Goal: Task Accomplishment & Management: Complete application form

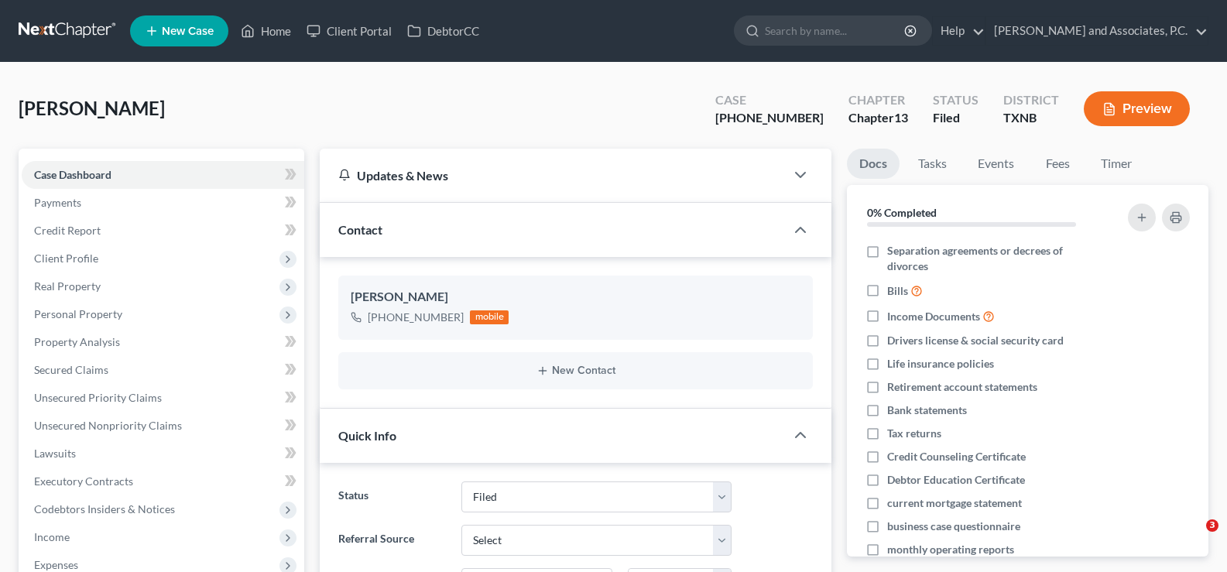
select select "5"
select select "0"
click at [260, 28] on link "Home" at bounding box center [266, 31] width 66 height 28
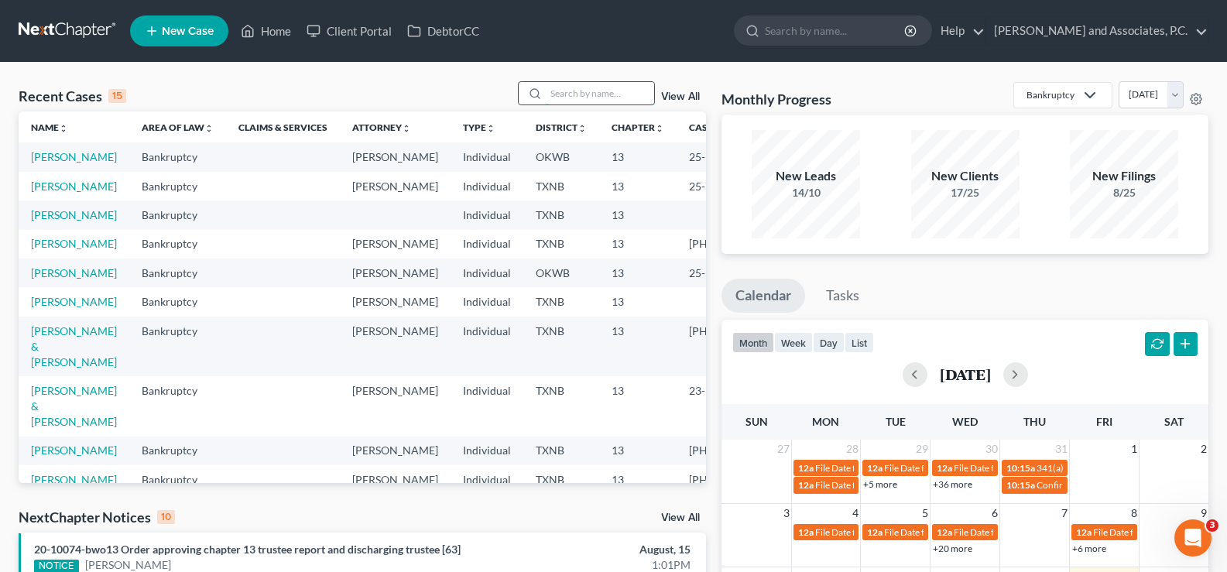
click at [560, 96] on input "search" at bounding box center [600, 93] width 108 height 22
click at [553, 94] on input "search" at bounding box center [600, 93] width 108 height 22
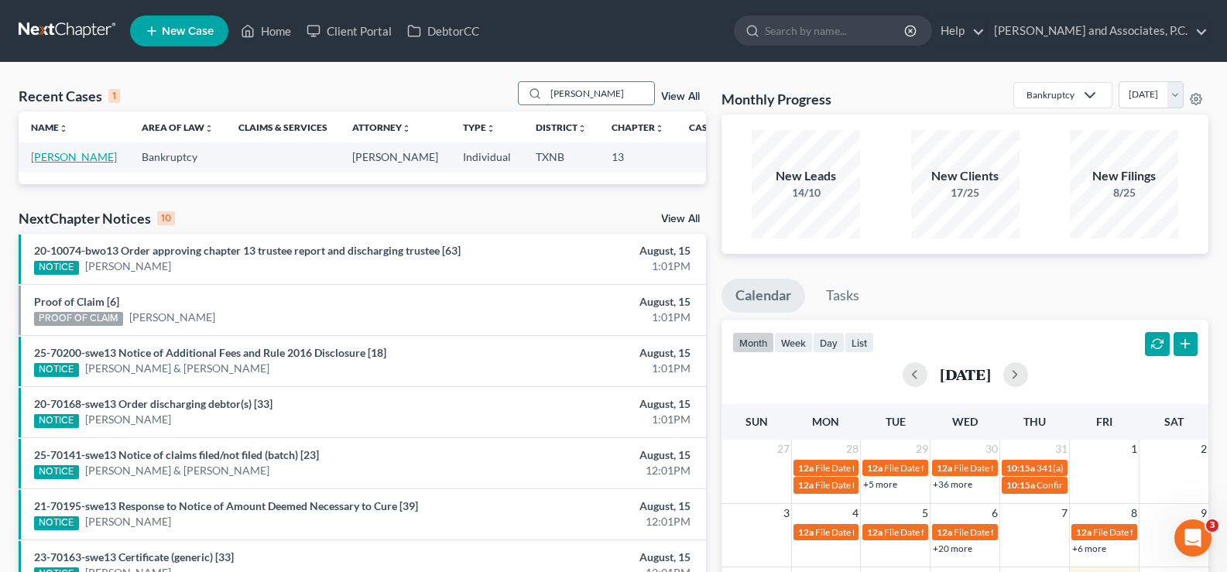
type input "[PERSON_NAME]"
click at [60, 158] on link "[PERSON_NAME]" at bounding box center [74, 156] width 86 height 13
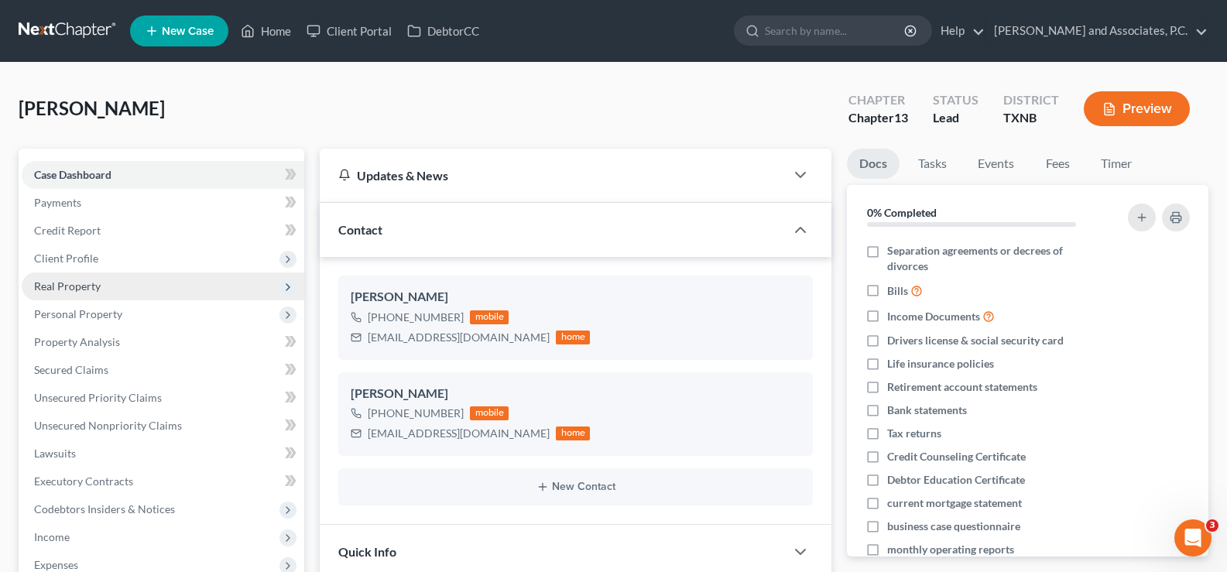
click at [108, 287] on span "Real Property" at bounding box center [163, 286] width 282 height 28
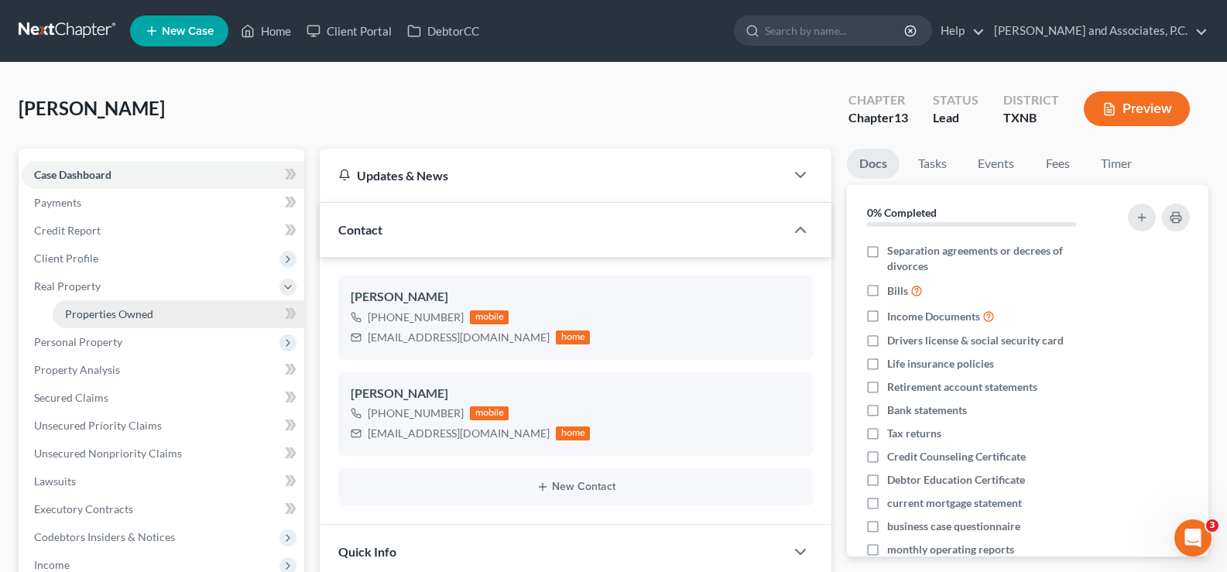
click at [120, 310] on span "Properties Owned" at bounding box center [109, 313] width 88 height 13
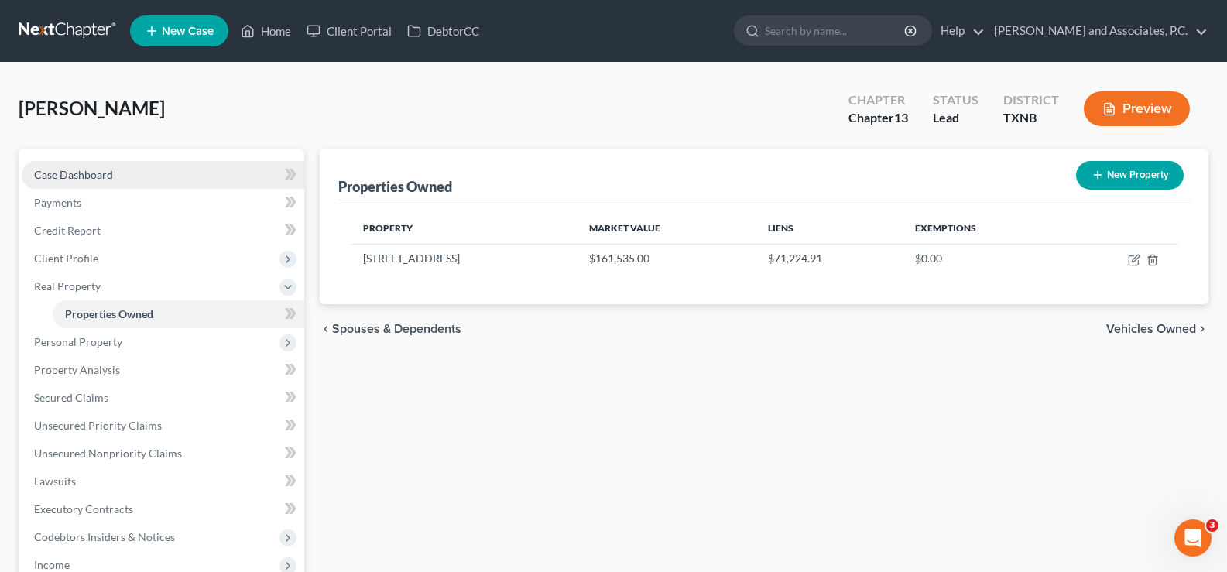
click at [147, 184] on link "Case Dashboard" at bounding box center [163, 175] width 282 height 28
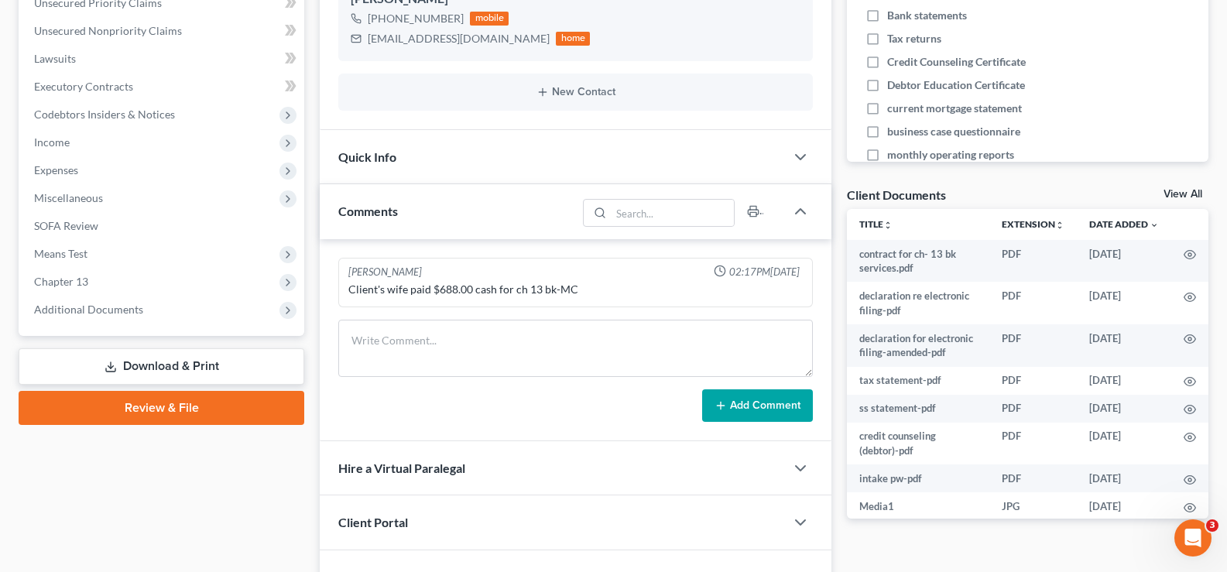
scroll to position [310, 0]
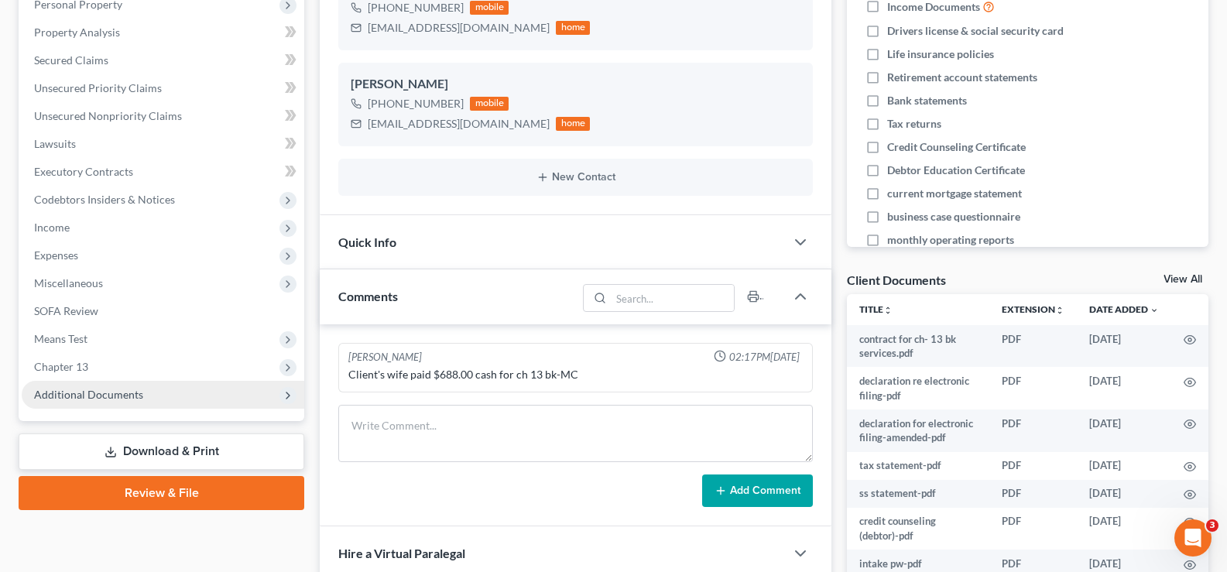
click at [159, 399] on span "Additional Documents" at bounding box center [163, 395] width 282 height 28
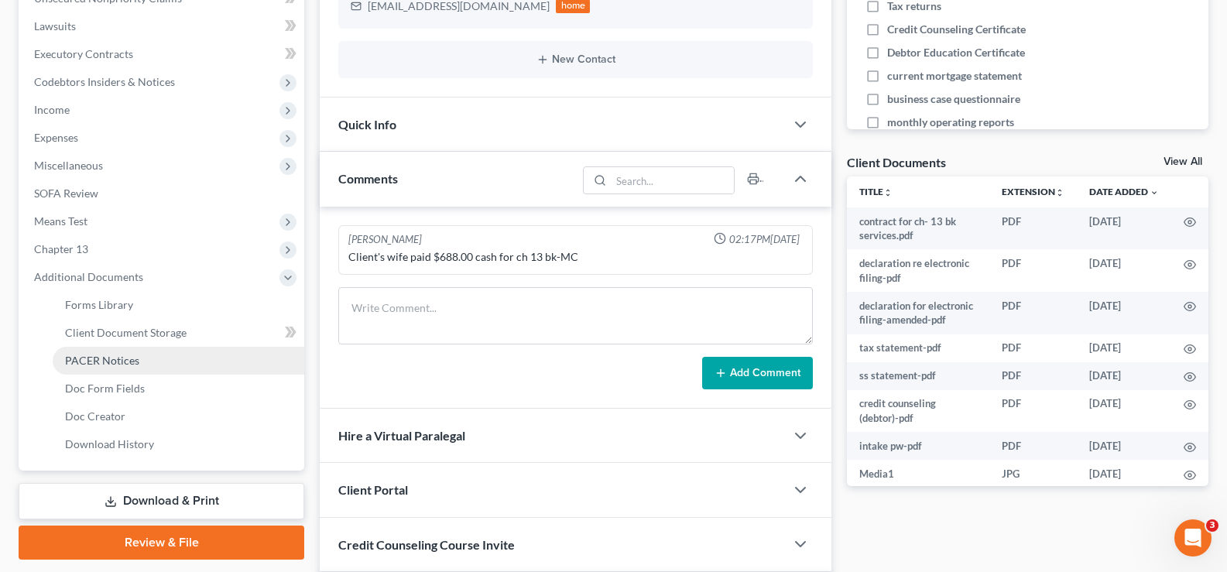
scroll to position [464, 0]
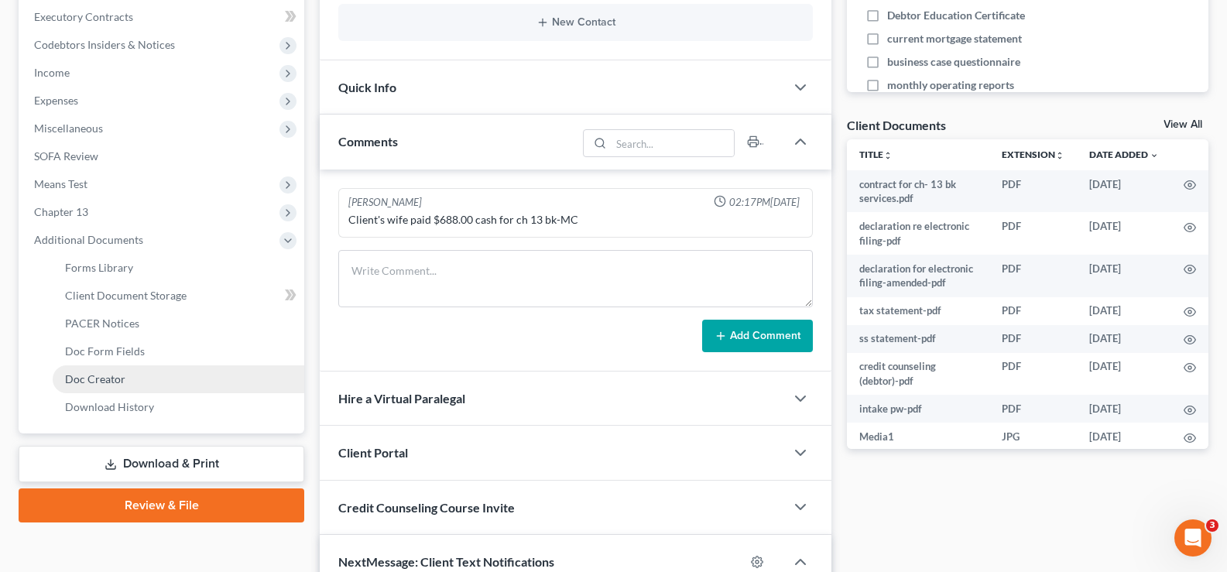
click at [143, 375] on link "Doc Creator" at bounding box center [179, 379] width 252 height 28
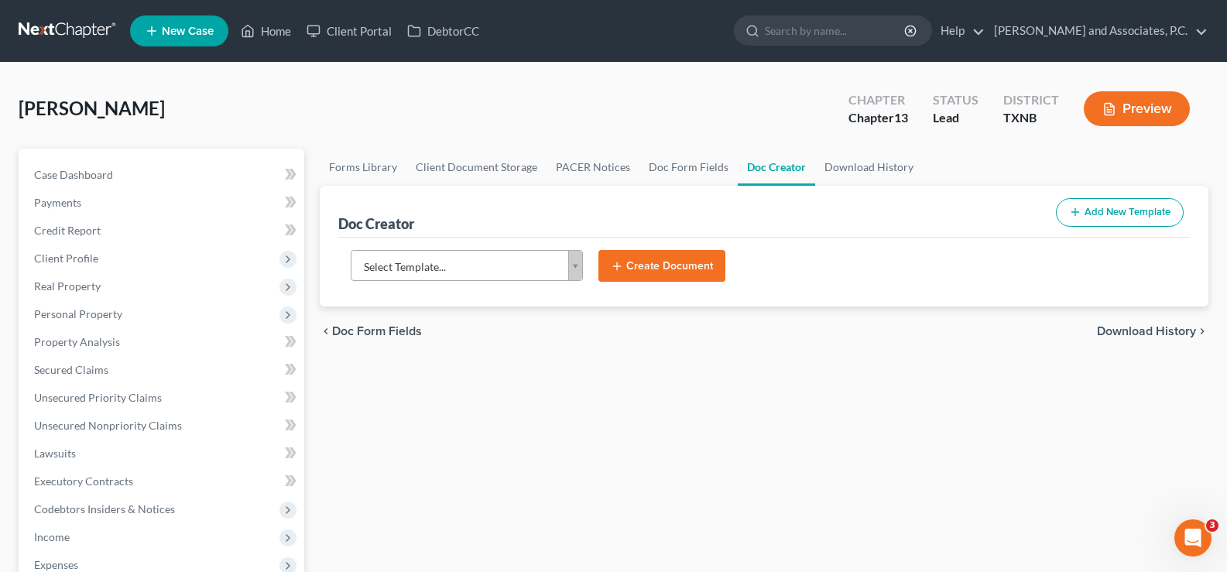
click at [580, 263] on body "Home New Case Client Portal DebtorCC [PERSON_NAME] and Associates, P.C. [PERSON…" at bounding box center [613, 523] width 1227 height 1046
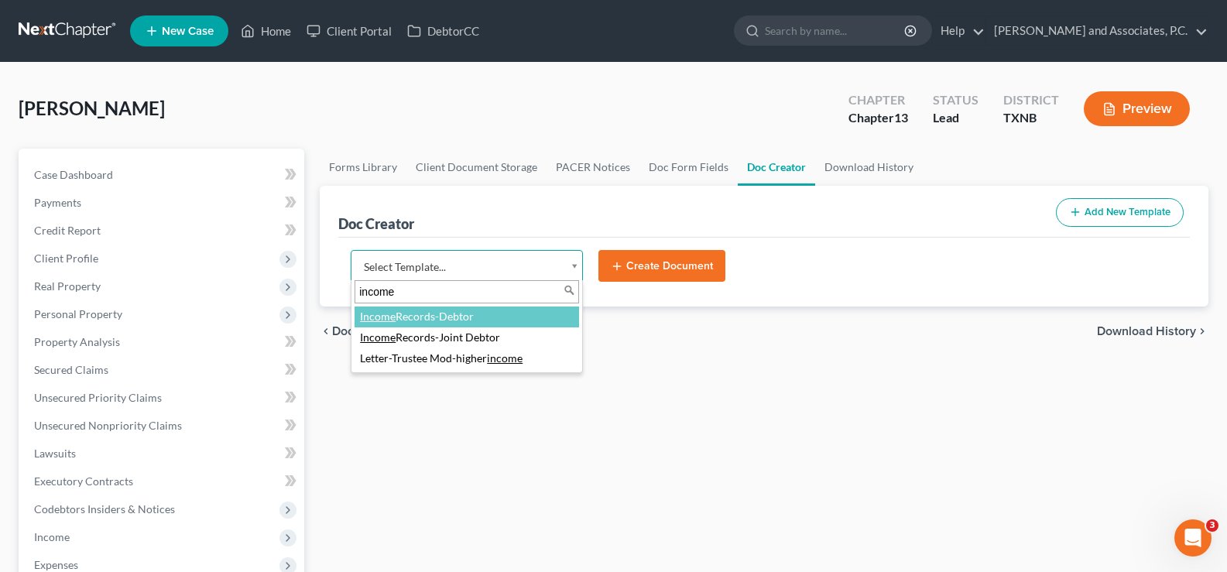
type input "income"
select select "77082"
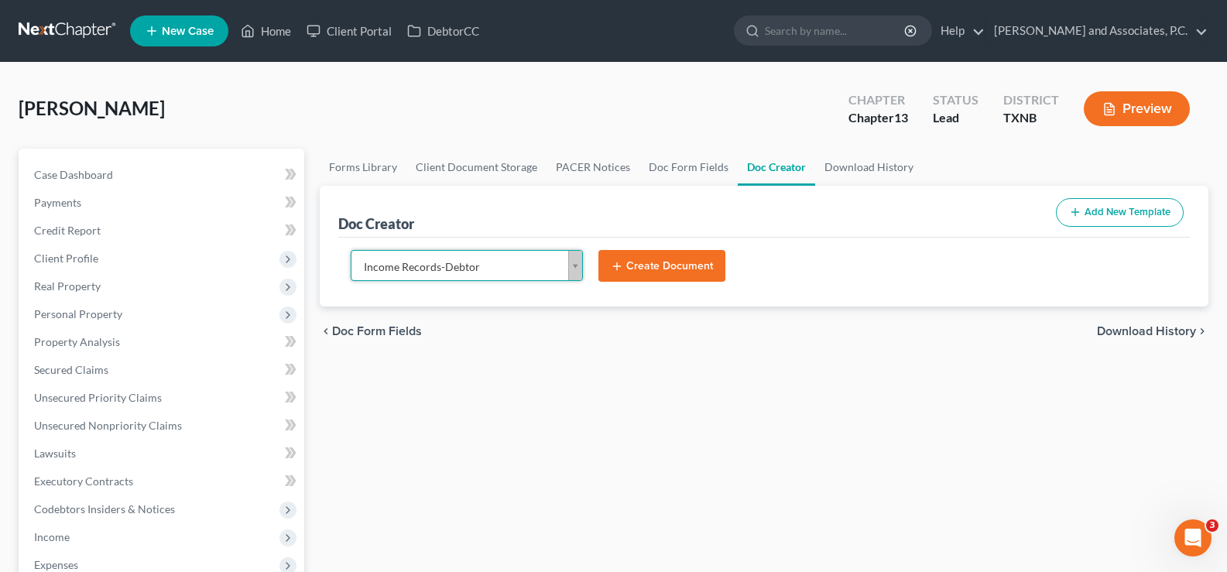
click at [645, 260] on button "Create Document" at bounding box center [661, 266] width 127 height 33
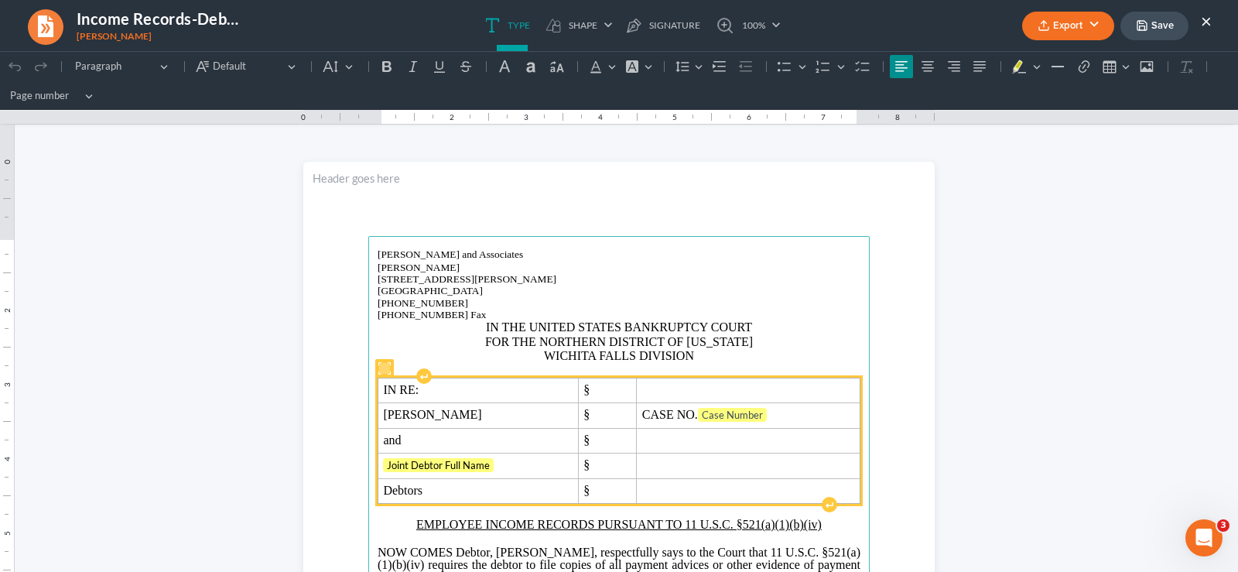
scroll to position [155, 0]
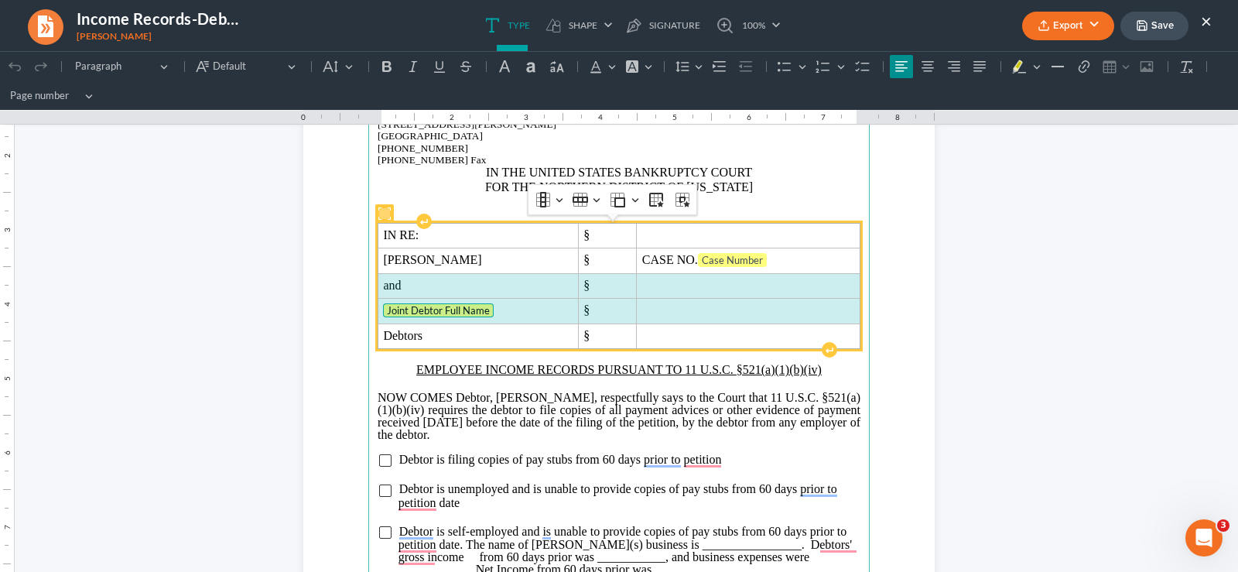
drag, startPoint x: 376, startPoint y: 285, endPoint x: 648, endPoint y: 320, distance: 274.0
click at [648, 320] on tbody "IN RE: § [PERSON_NAME] § CASE NO. Case Number and § Joint Debtor Full Name § De…" at bounding box center [619, 285] width 482 height 125
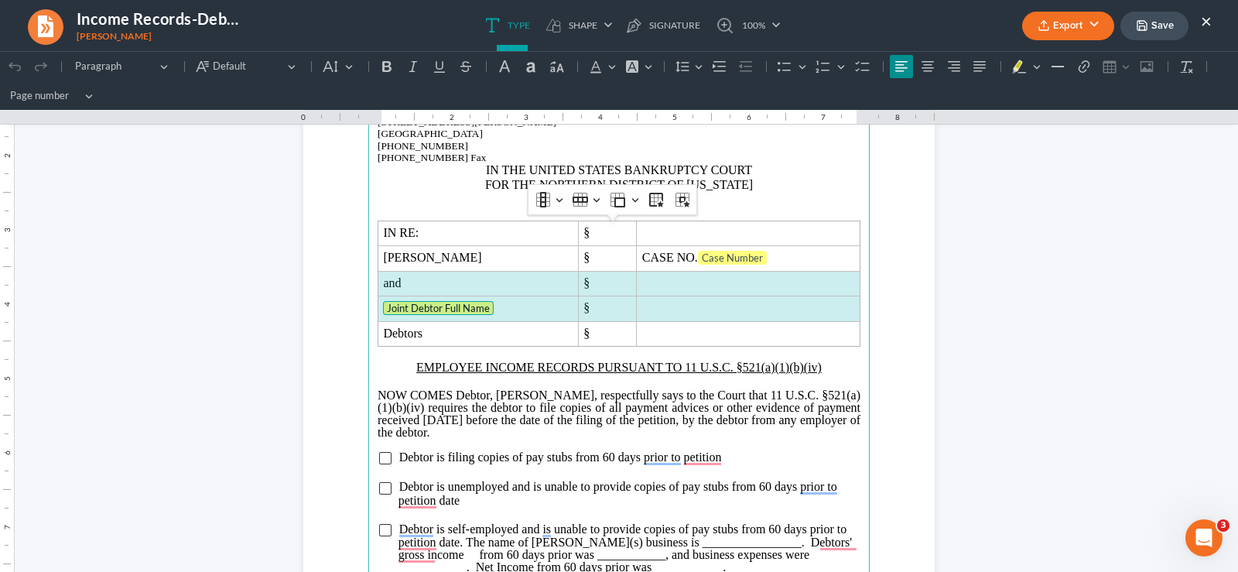
scroll to position [152, 0]
click at [592, 203] on button "Row Row" at bounding box center [586, 201] width 34 height 23
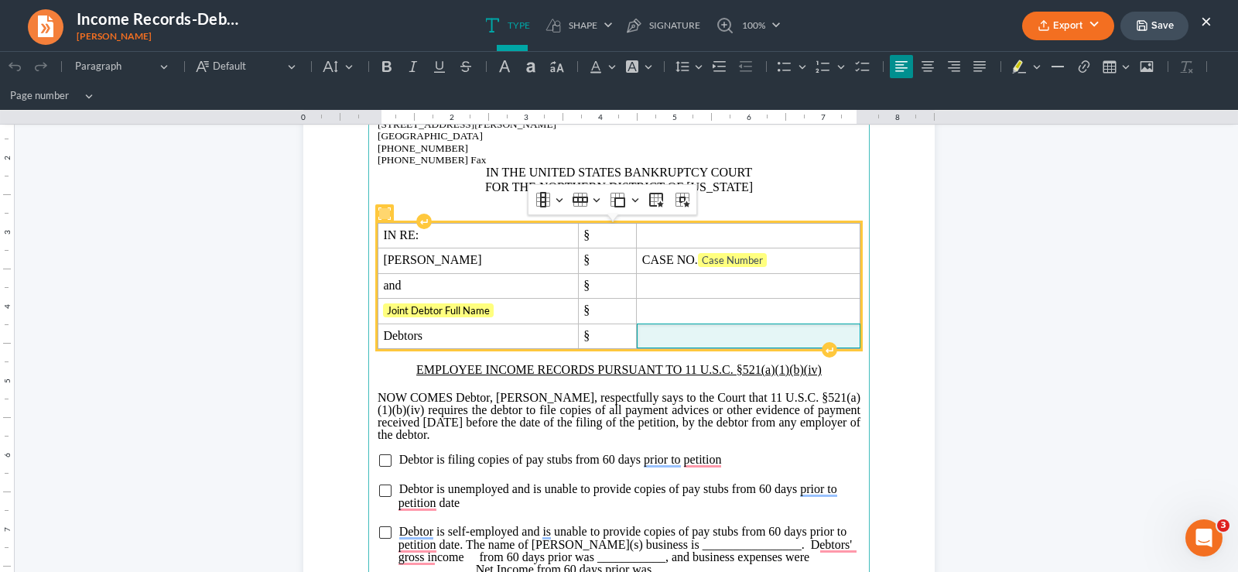
drag, startPoint x: 512, startPoint y: 296, endPoint x: 656, endPoint y: 334, distance: 147.9
click at [656, 334] on span "Rich Text Editor, page-0-main" at bounding box center [748, 336] width 213 height 14
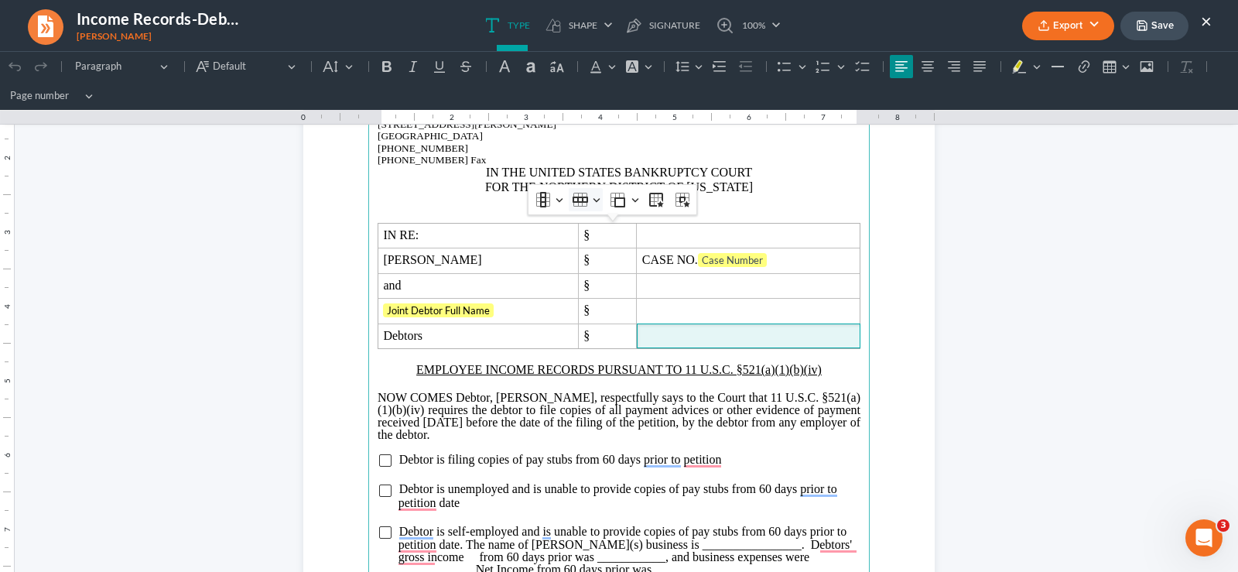
click at [594, 202] on button "Row Row" at bounding box center [586, 199] width 34 height 23
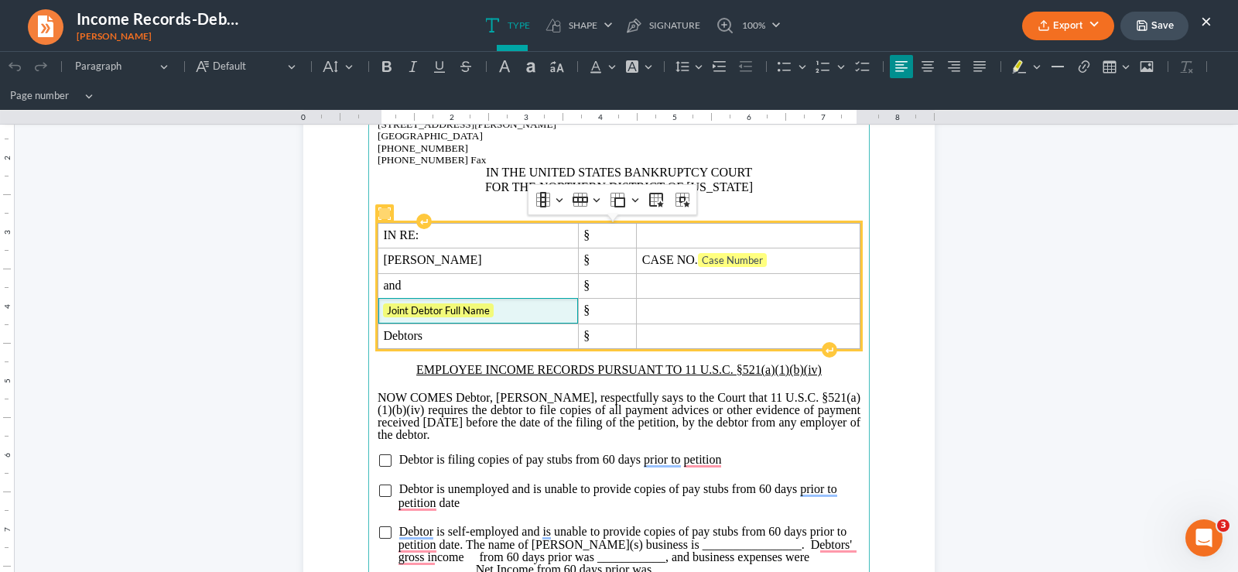
click at [520, 317] on span "Joint Debtor Full Name" at bounding box center [478, 310] width 190 height 15
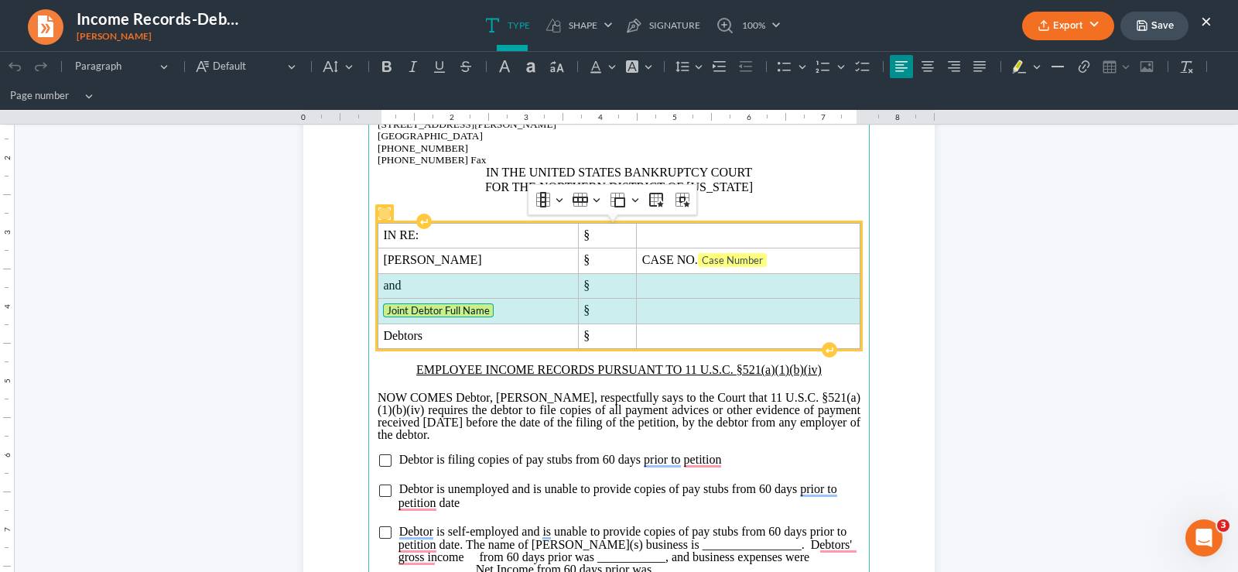
drag, startPoint x: 423, startPoint y: 284, endPoint x: 724, endPoint y: 300, distance: 302.2
click at [724, 300] on tbody "IN RE: § [PERSON_NAME] § CASE NO. Case Number and § Joint Debtor Full Name ⁠⁠⁠⁠…" at bounding box center [619, 285] width 482 height 125
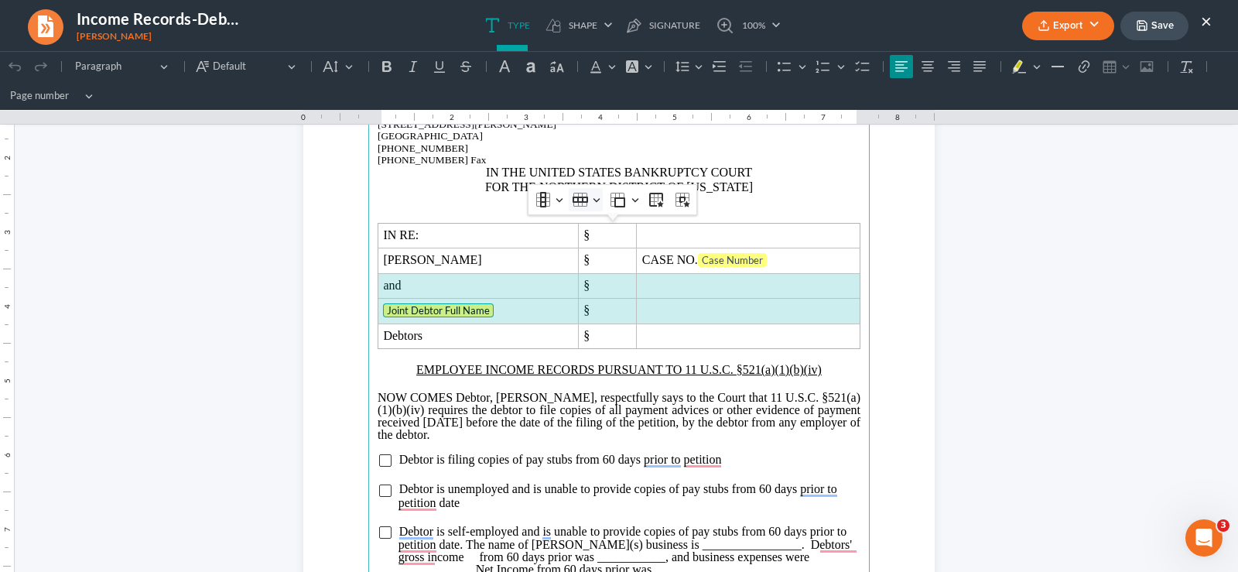
click at [597, 198] on button "Row Row" at bounding box center [586, 199] width 34 height 23
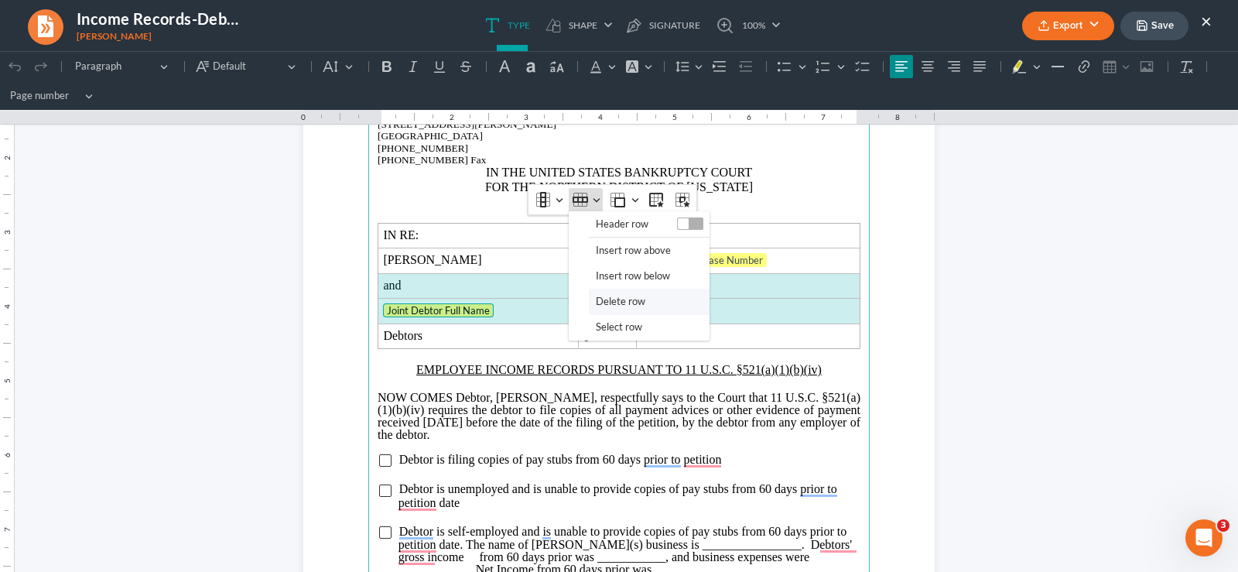
click at [605, 300] on span "Delete row" at bounding box center [621, 302] width 50 height 18
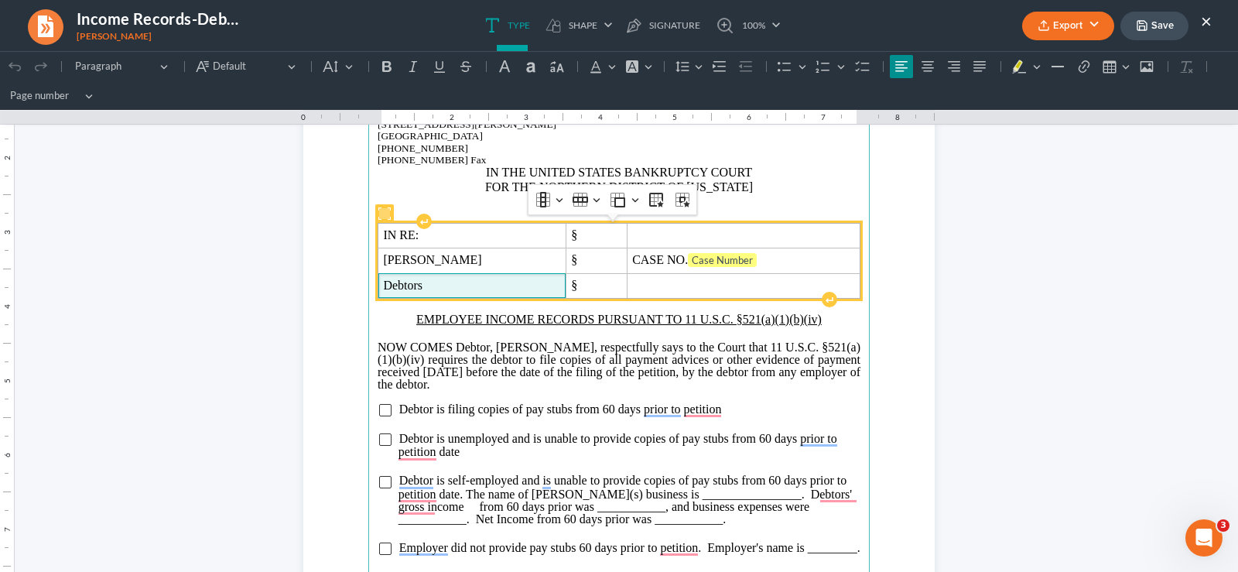
click at [474, 289] on span "Debtors" at bounding box center [471, 286] width 177 height 14
click at [770, 251] on td "CASE NO. Case Number" at bounding box center [743, 261] width 233 height 26
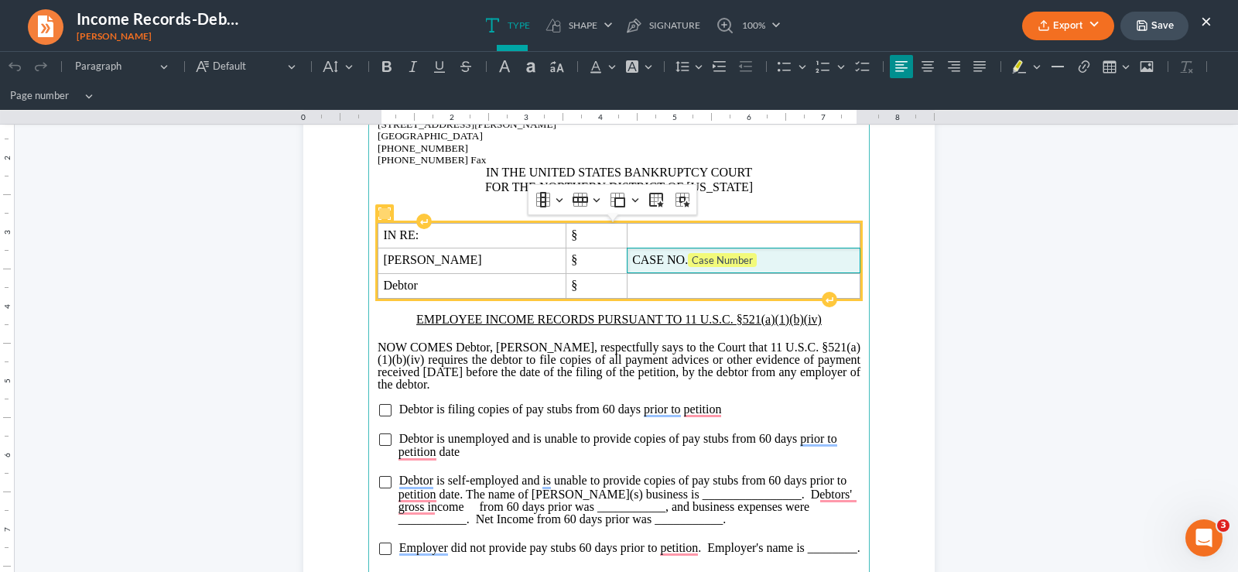
click at [754, 263] on span "CASE NO. Case Number" at bounding box center [743, 260] width 222 height 15
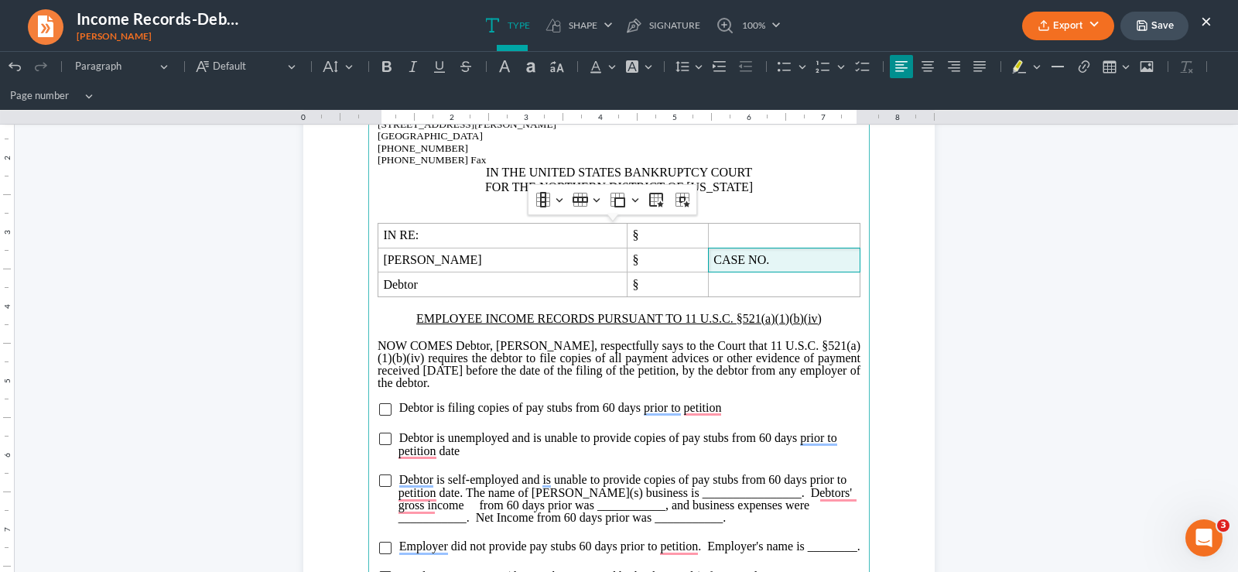
scroll to position [307, 0]
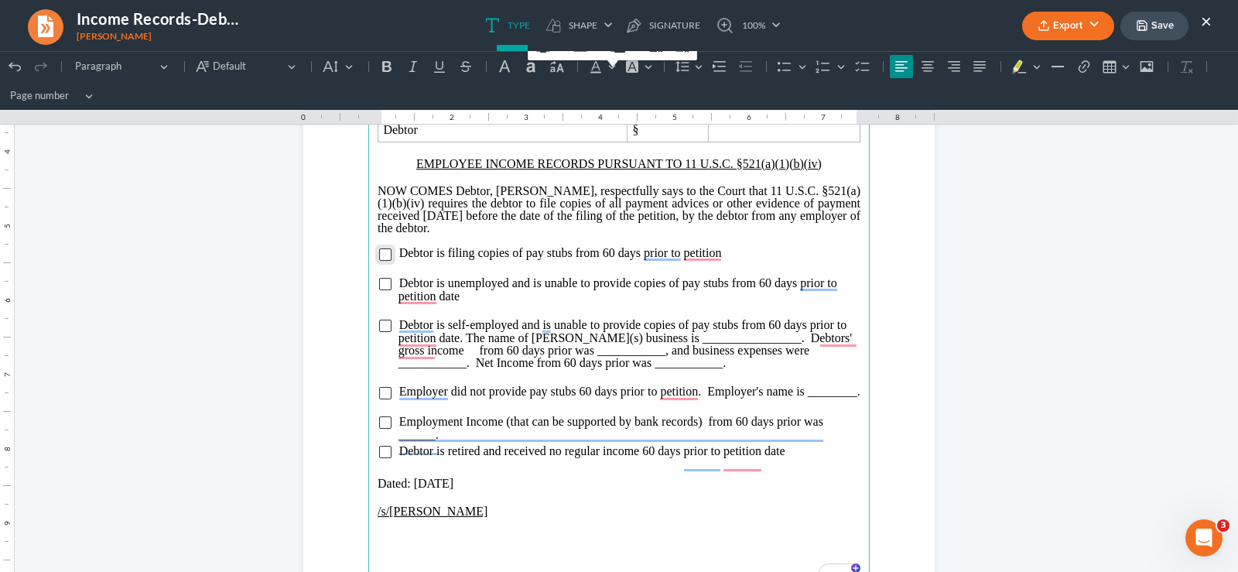
click at [379, 254] on input "Rich Text Editor, page-0-main" at bounding box center [385, 254] width 12 height 12
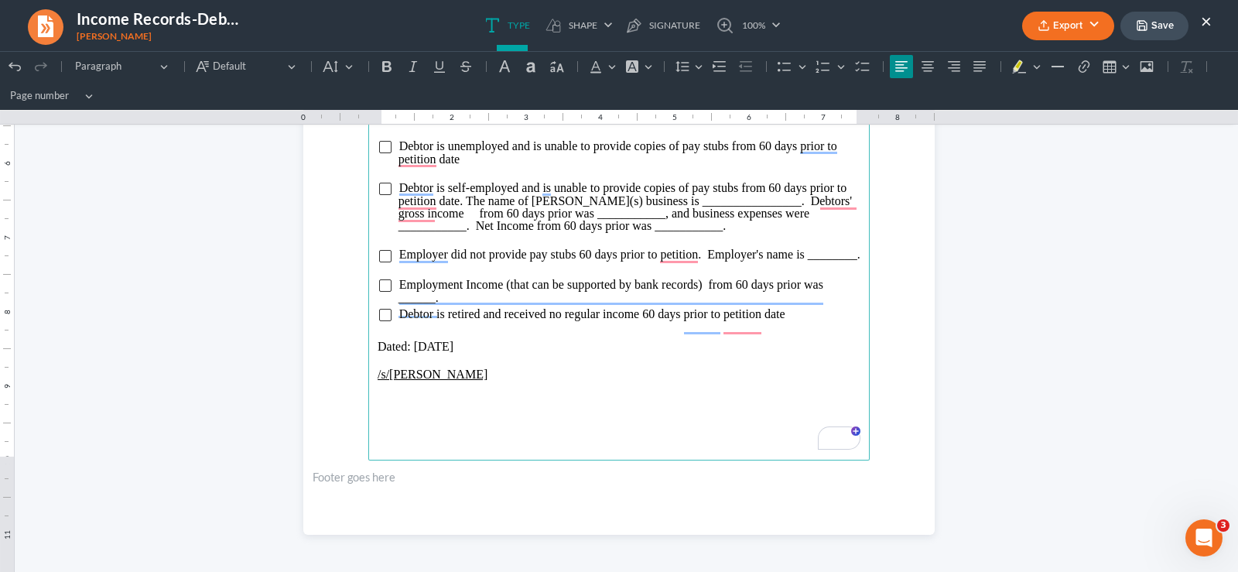
click at [500, 382] on p "/s/[PERSON_NAME]" at bounding box center [619, 375] width 483 height 14
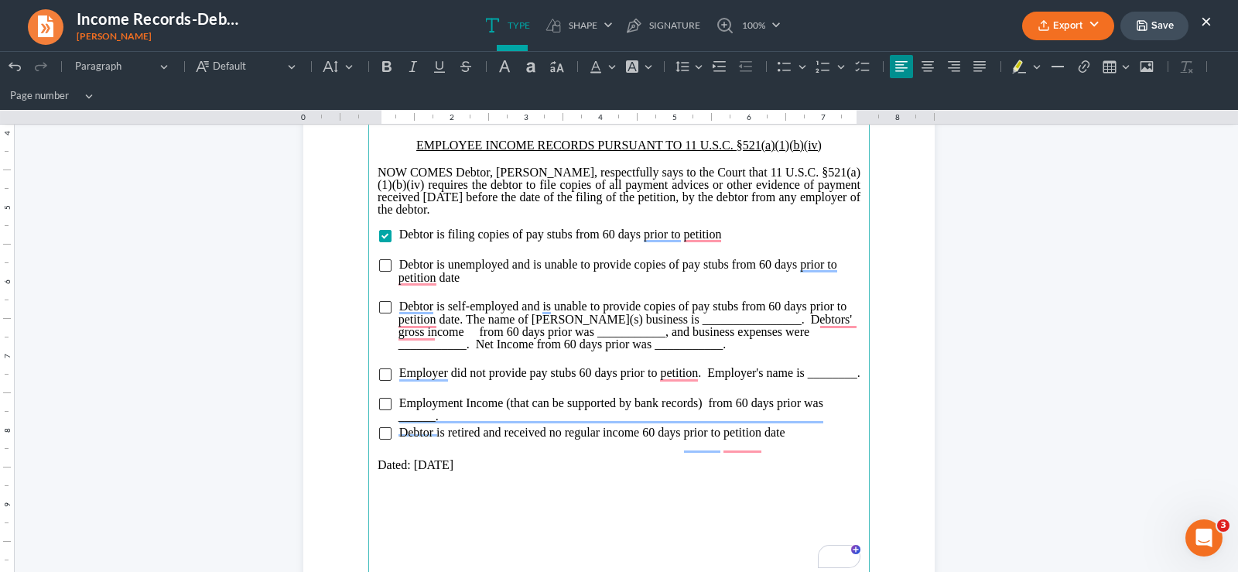
scroll to position [289, 0]
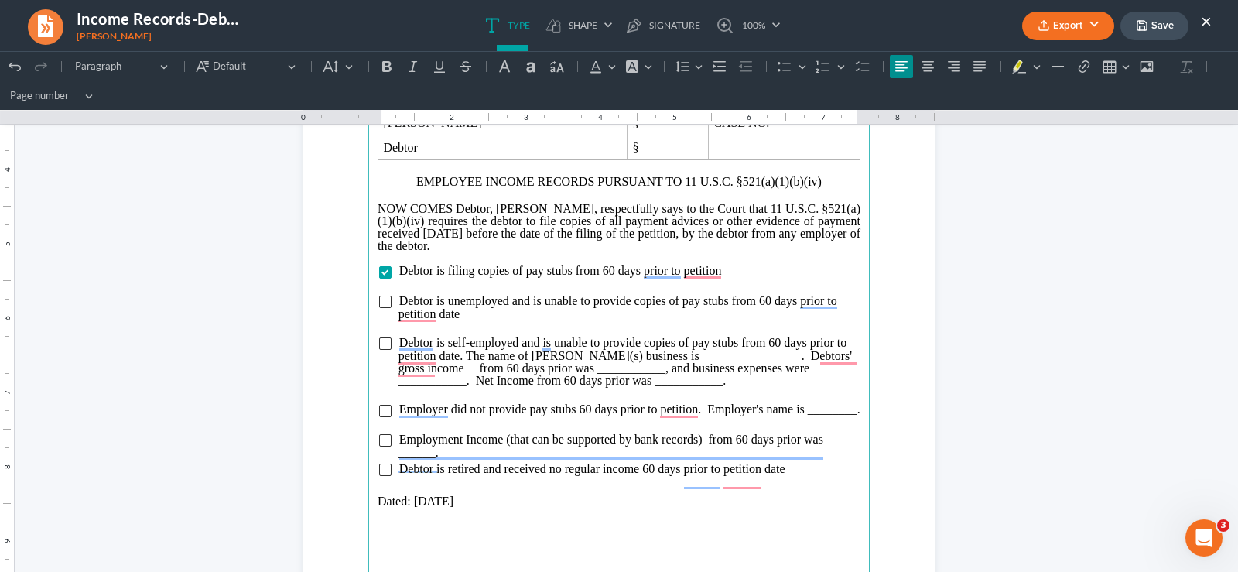
click at [1073, 28] on button "Export" at bounding box center [1068, 26] width 92 height 29
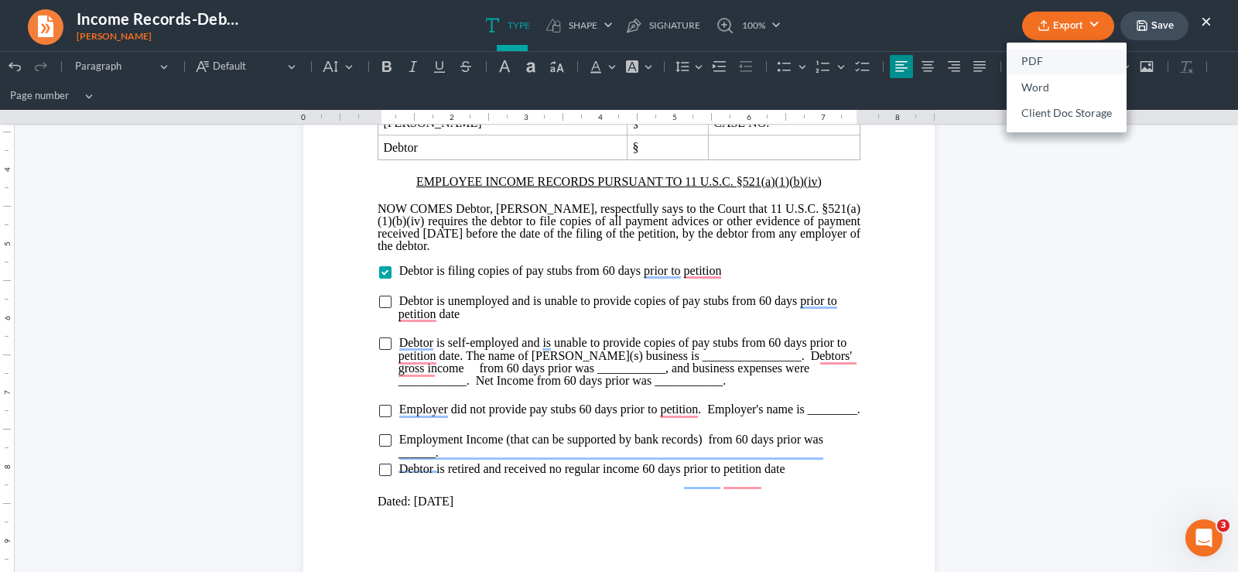
click at [1059, 67] on link "PDF" at bounding box center [1067, 62] width 120 height 26
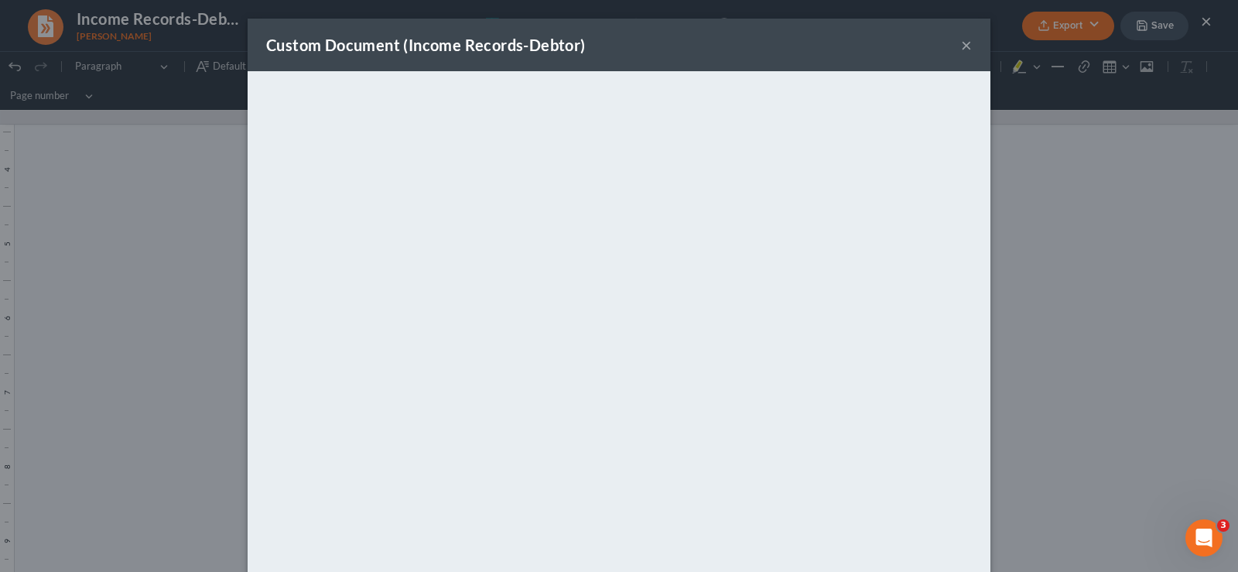
click at [961, 44] on button "×" at bounding box center [966, 45] width 11 height 19
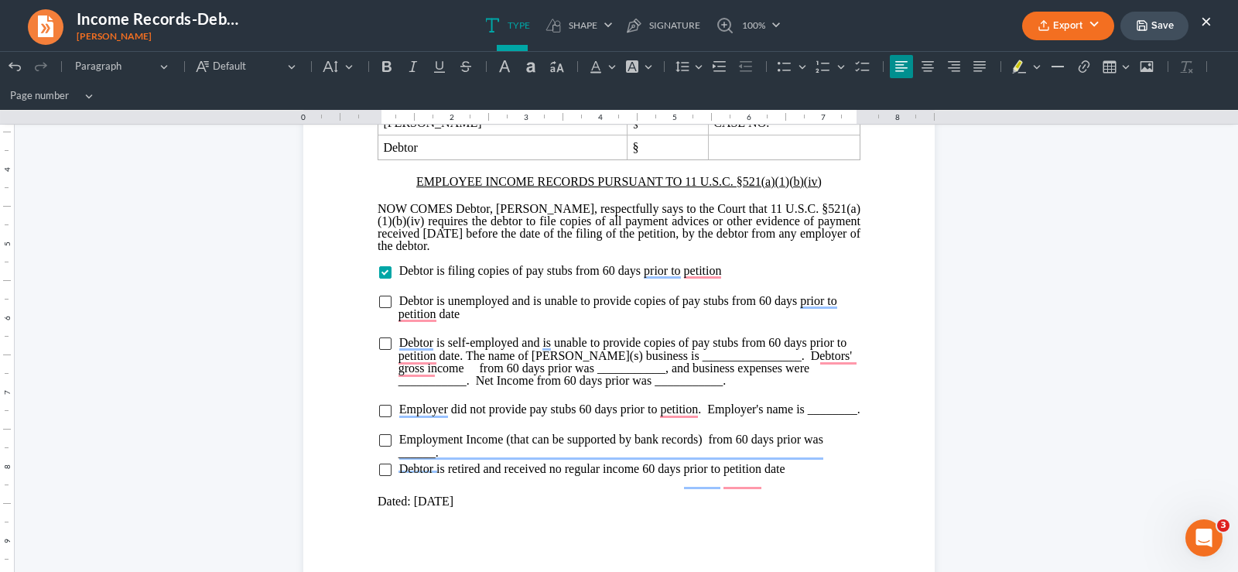
click at [1211, 20] on button "×" at bounding box center [1206, 21] width 11 height 19
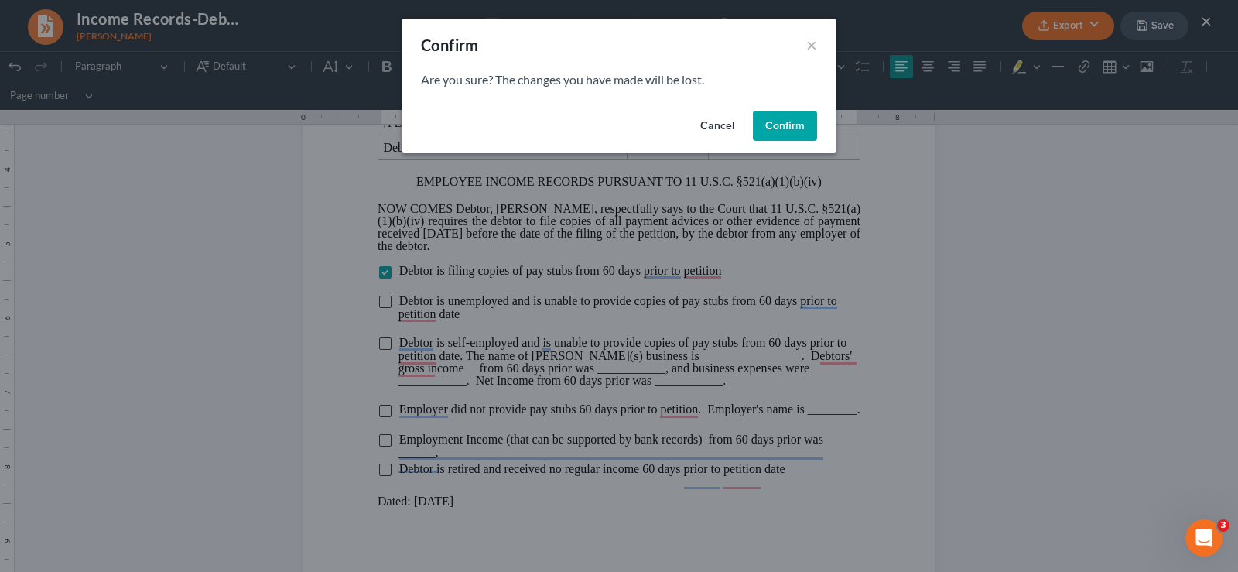
click at [1007, 296] on div "Confirm × Are you sure? The changes you have made will be lost. Cancel Confirm" at bounding box center [619, 286] width 1238 height 572
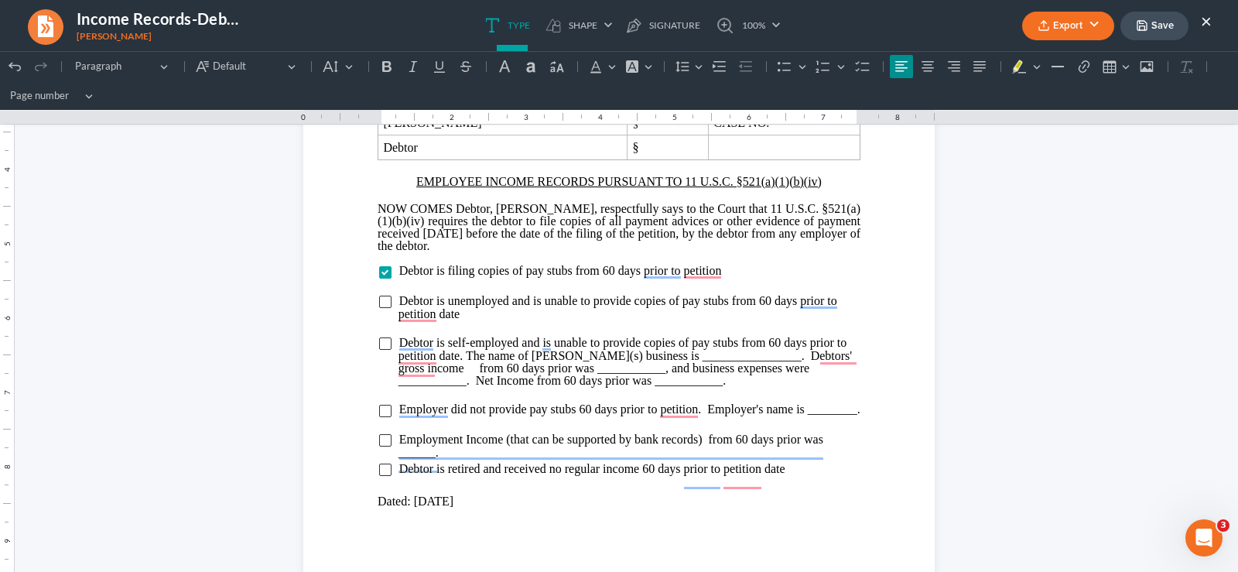
click at [1142, 36] on button "Save" at bounding box center [1155, 26] width 68 height 29
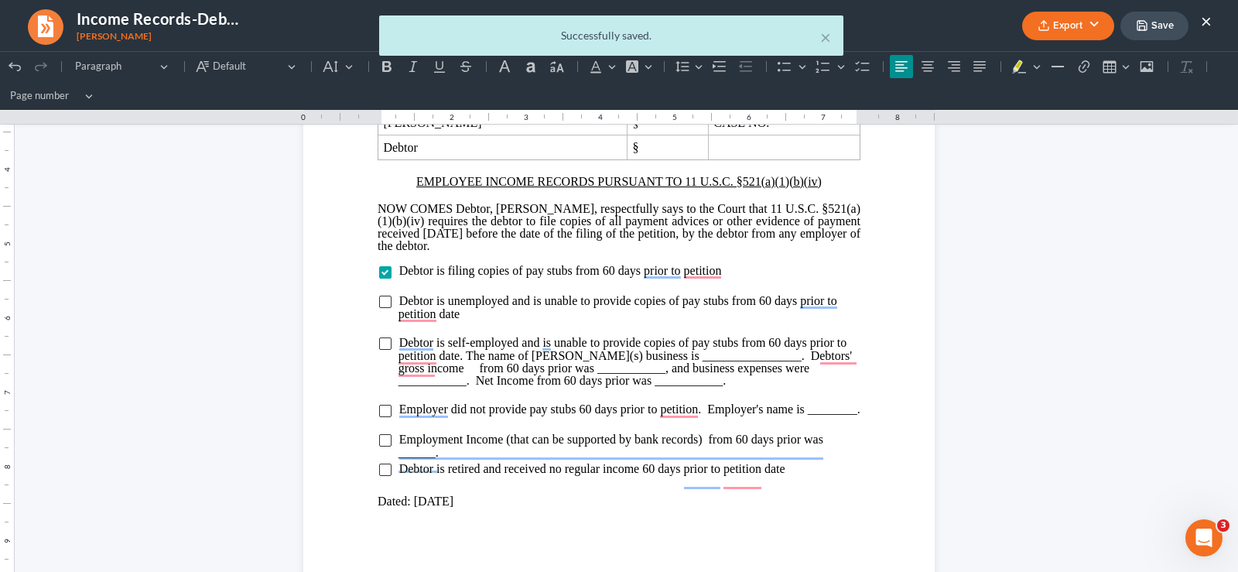
click at [1207, 20] on body "Home New Case Client Portal DebtorCC [PERSON_NAME] and Associates, P.C. [PERSON…" at bounding box center [619, 523] width 1238 height 1046
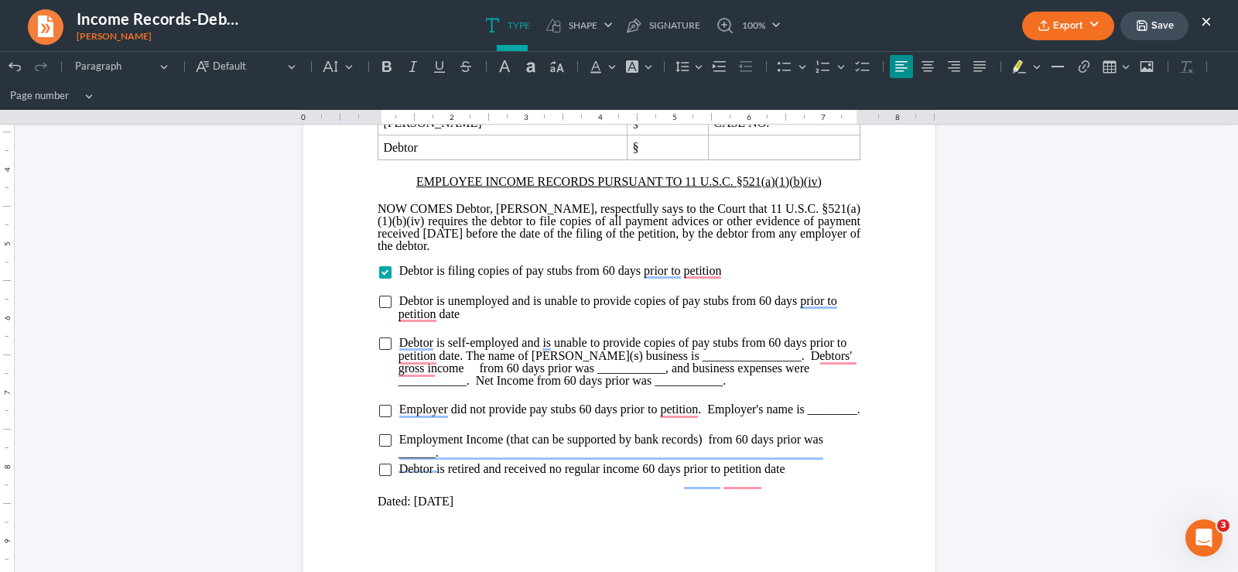
click at [1207, 20] on button "×" at bounding box center [1206, 21] width 11 height 19
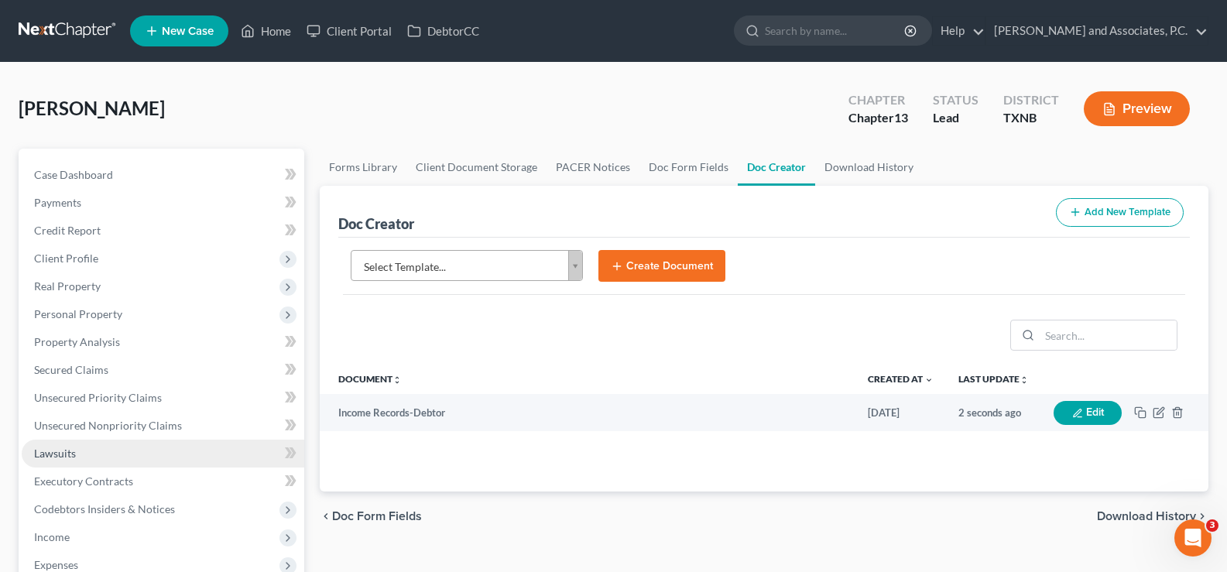
click at [122, 457] on link "Lawsuits" at bounding box center [163, 454] width 282 height 28
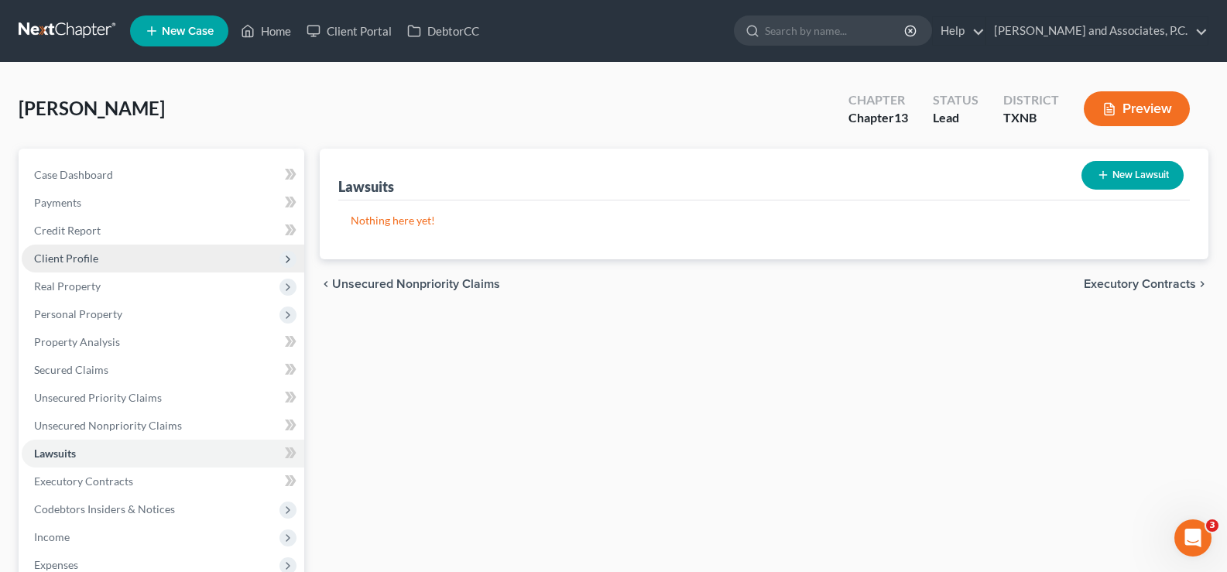
click at [62, 259] on span "Client Profile" at bounding box center [66, 258] width 64 height 13
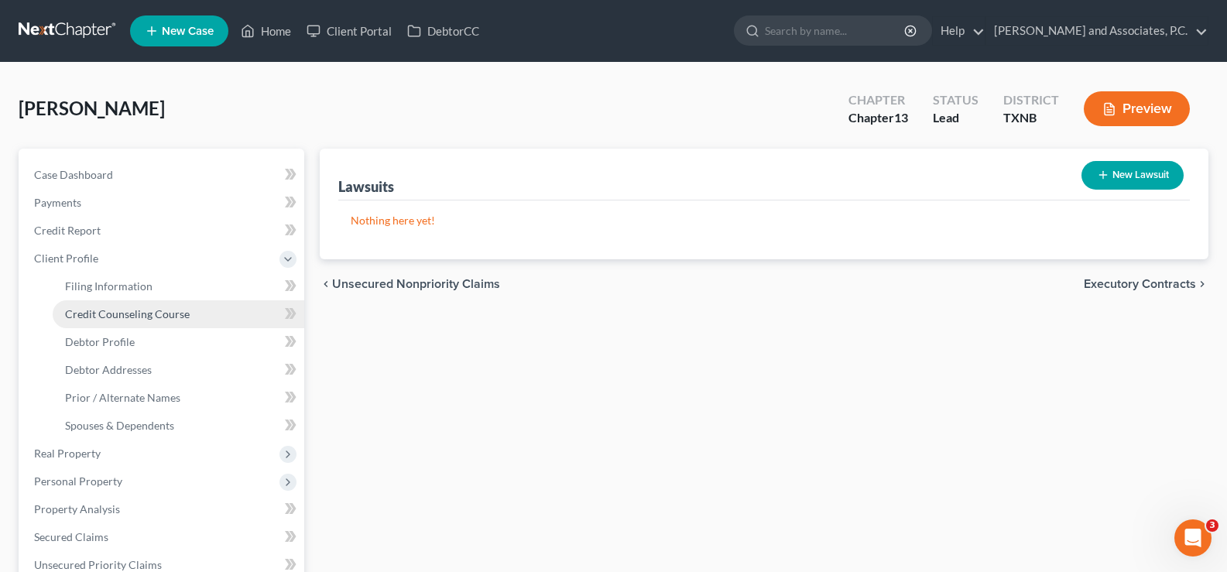
click at [80, 313] on span "Credit Counseling Course" at bounding box center [127, 313] width 125 height 13
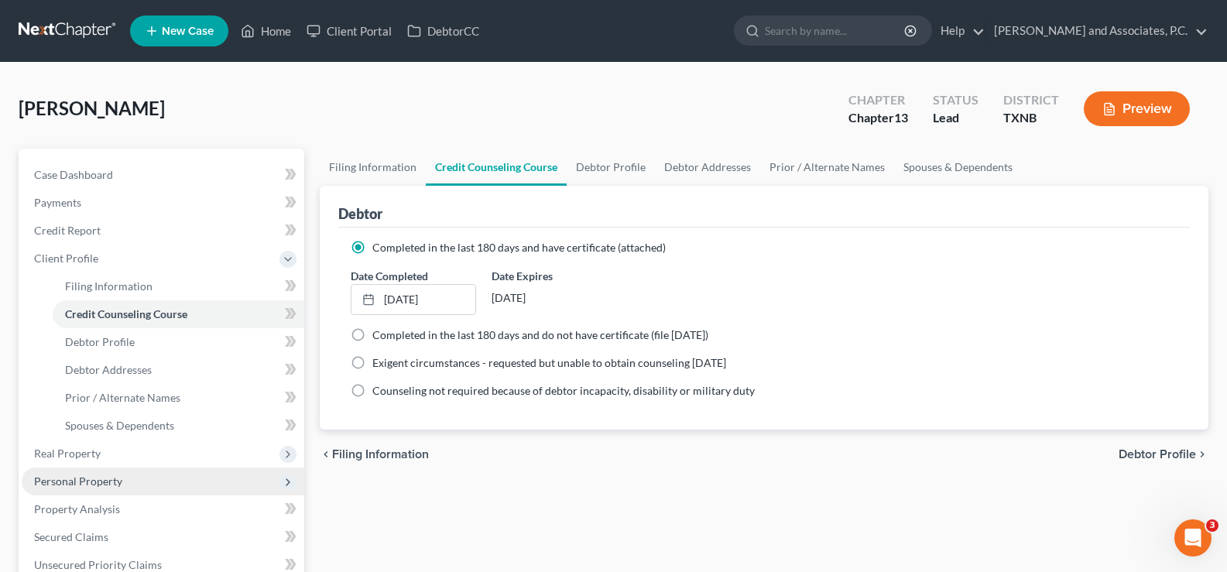
click at [87, 474] on span "Personal Property" at bounding box center [78, 480] width 88 height 13
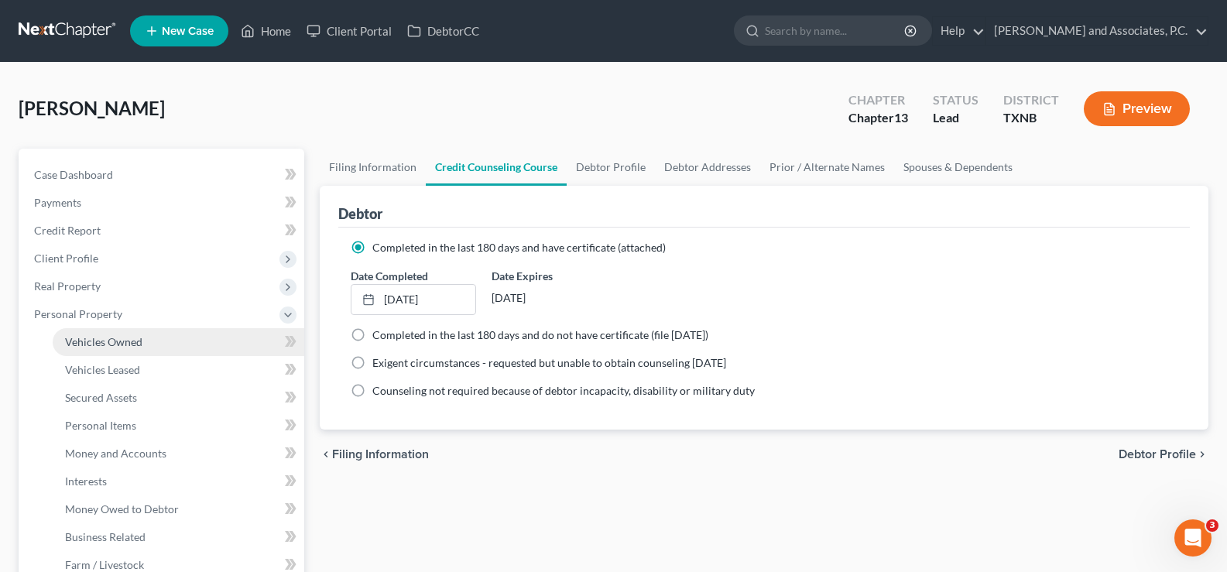
click at [115, 335] on span "Vehicles Owned" at bounding box center [103, 341] width 77 height 13
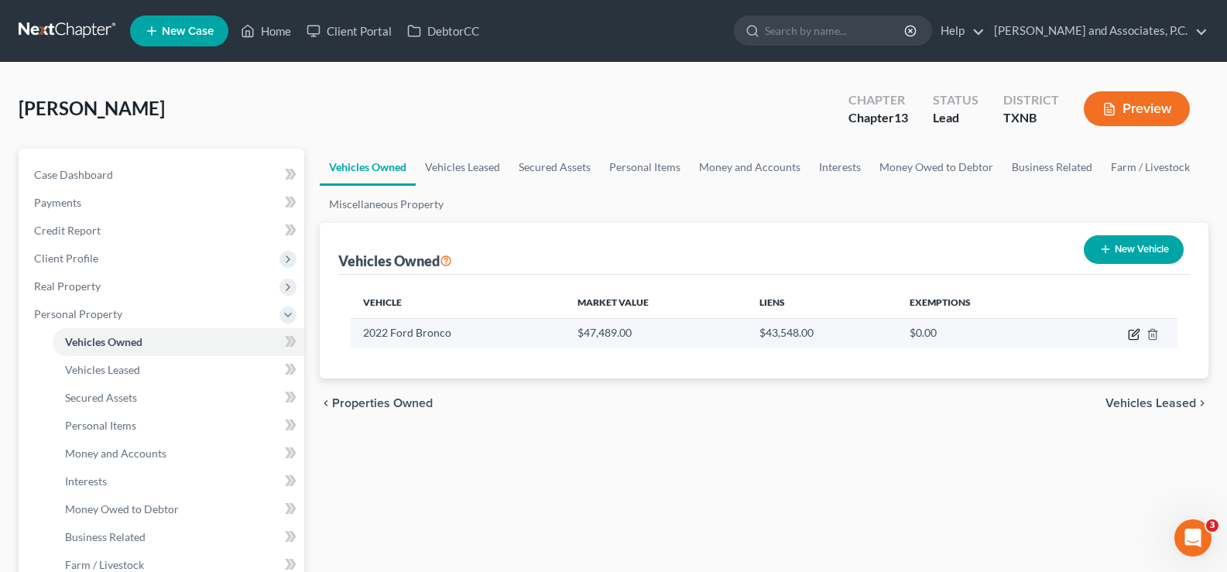
click at [1131, 331] on icon "button" at bounding box center [1134, 334] width 12 height 12
select select "0"
select select "4"
select select "1"
select select "0"
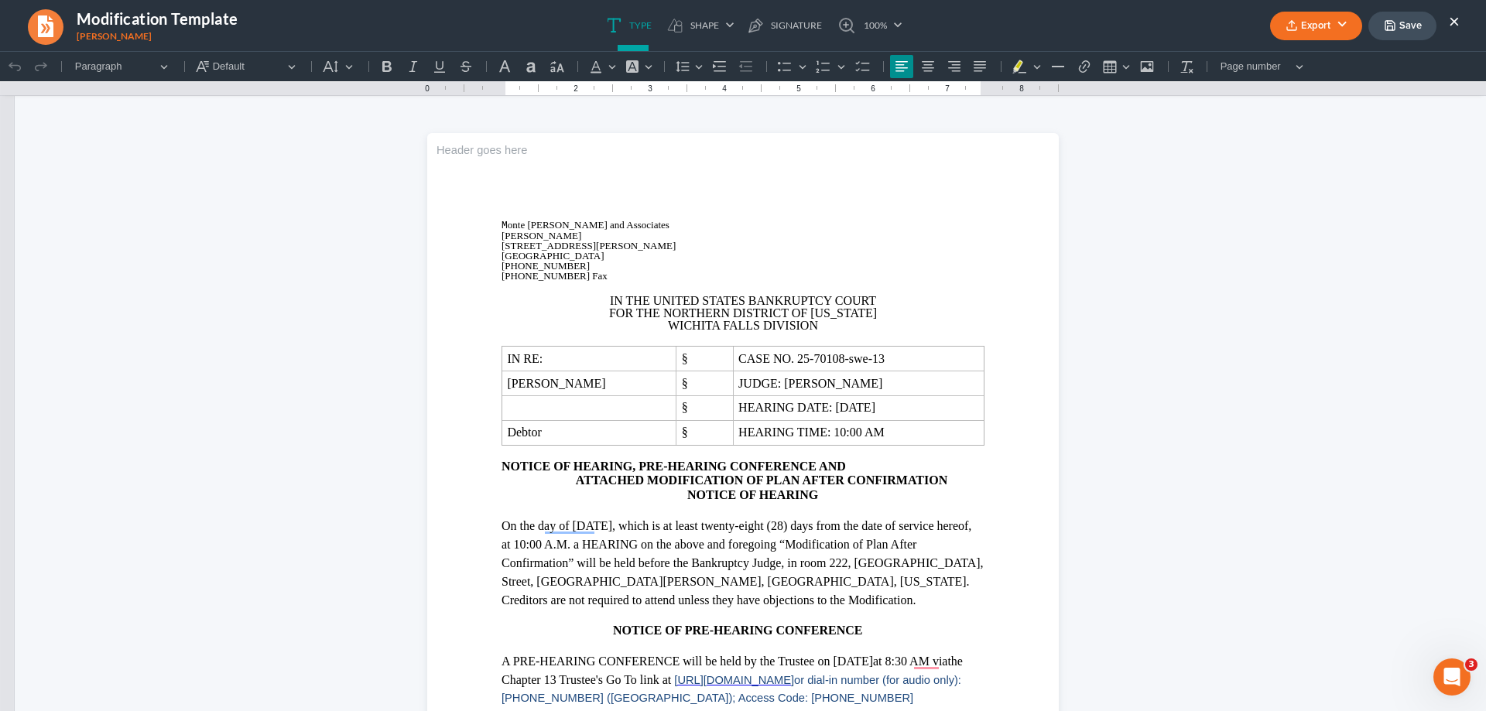
scroll to position [1857, 0]
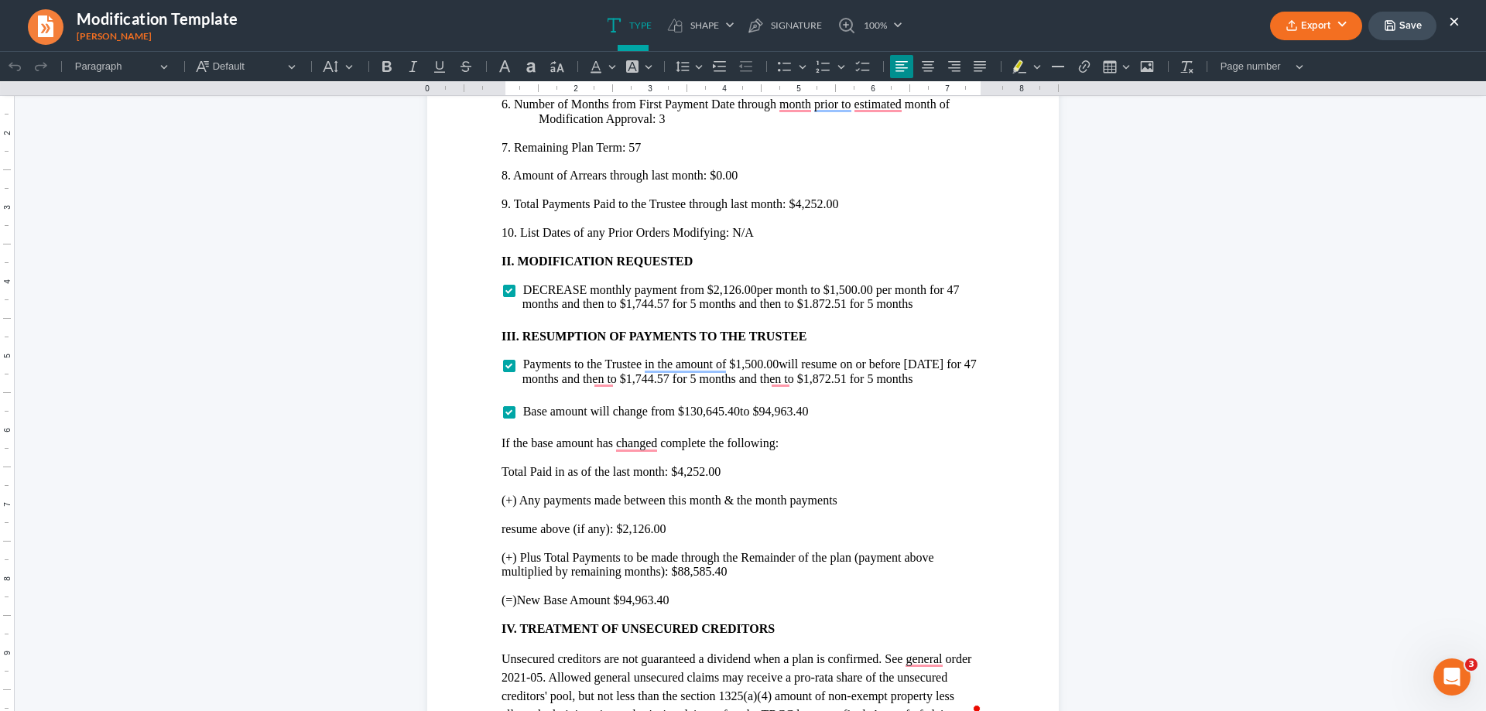
click at [1452, 24] on button "×" at bounding box center [1454, 21] width 11 height 19
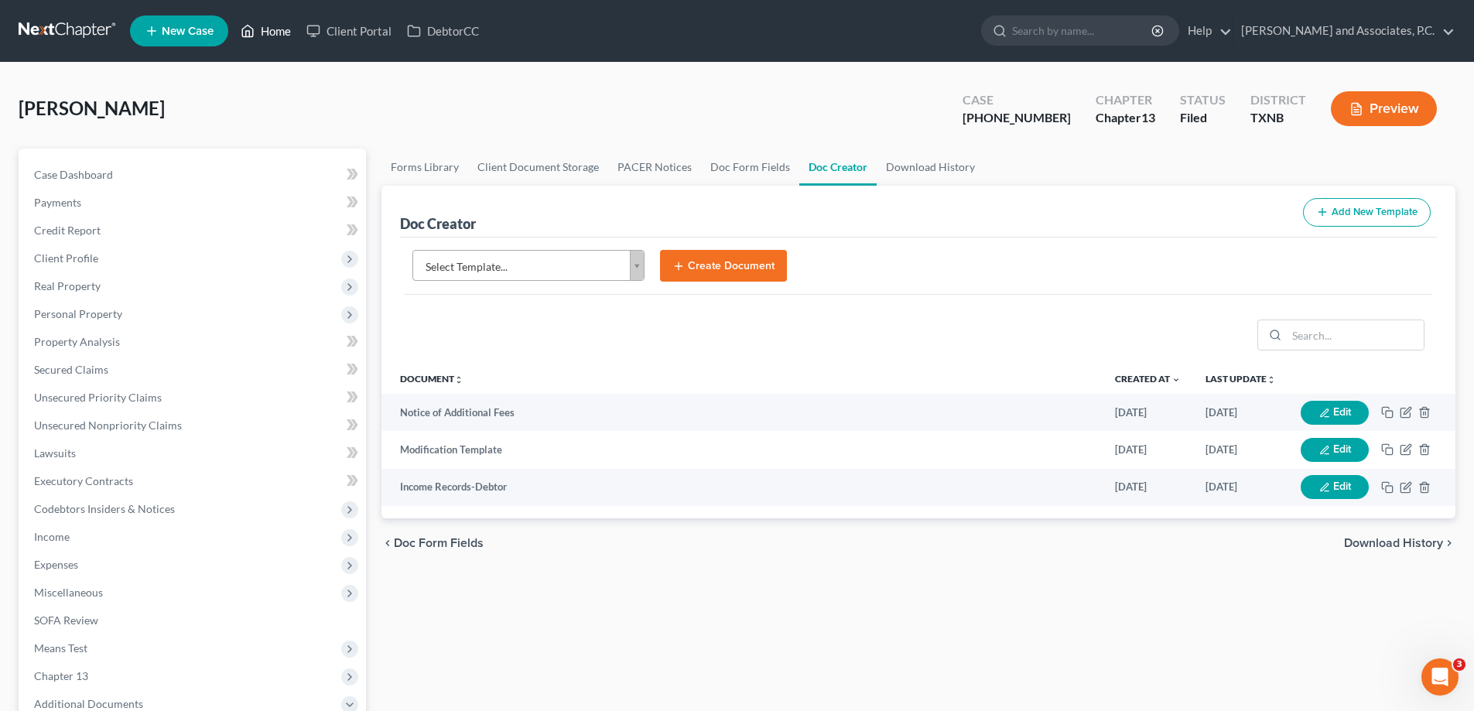
click at [289, 29] on link "Home" at bounding box center [266, 31] width 66 height 28
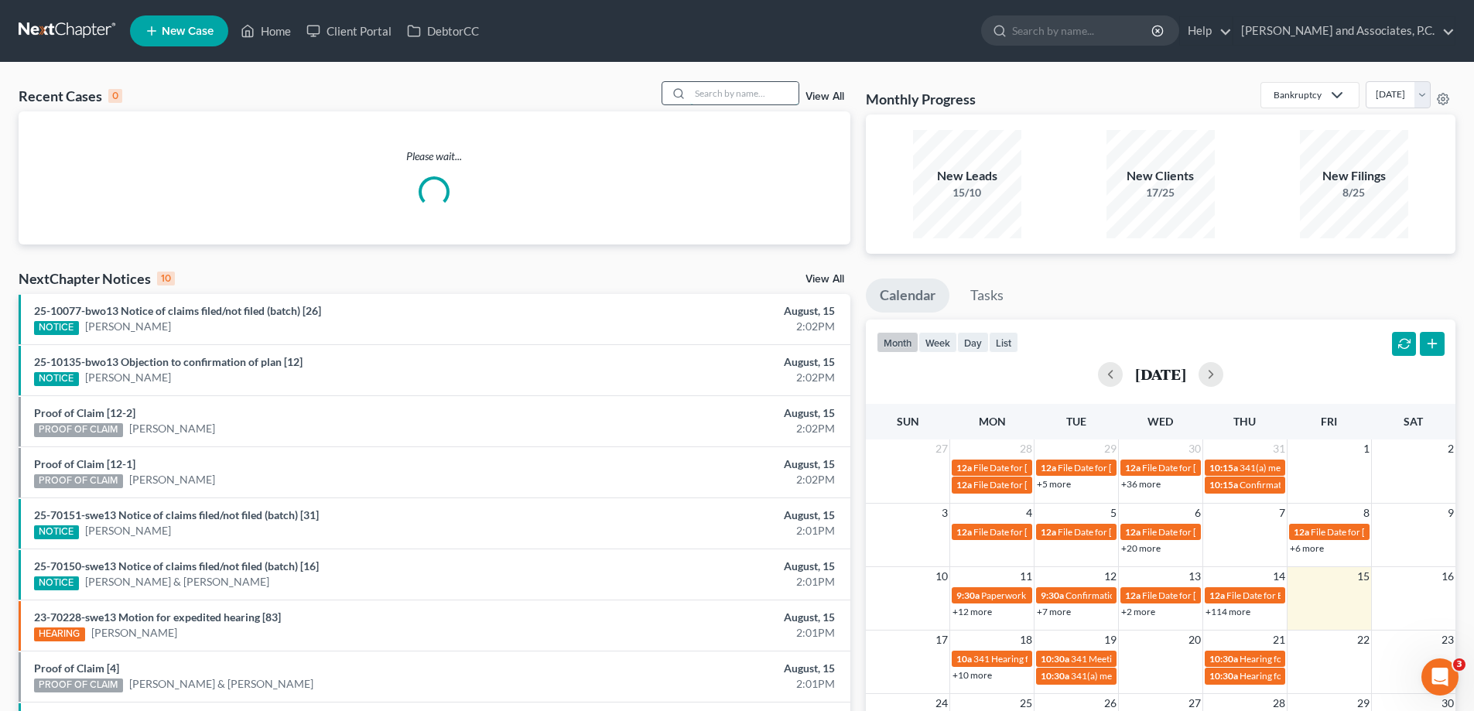
click at [732, 86] on input "search" at bounding box center [744, 93] width 108 height 22
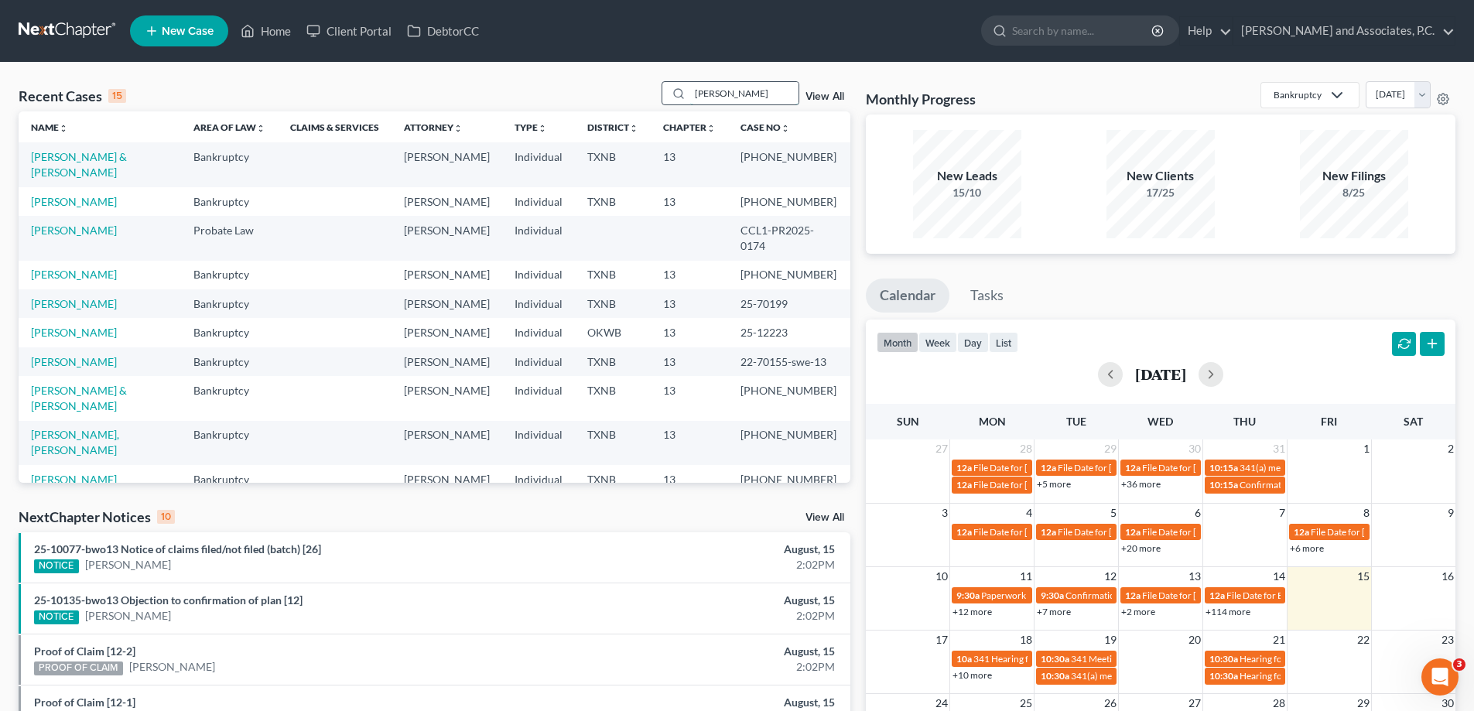
type input "[PERSON_NAME]"
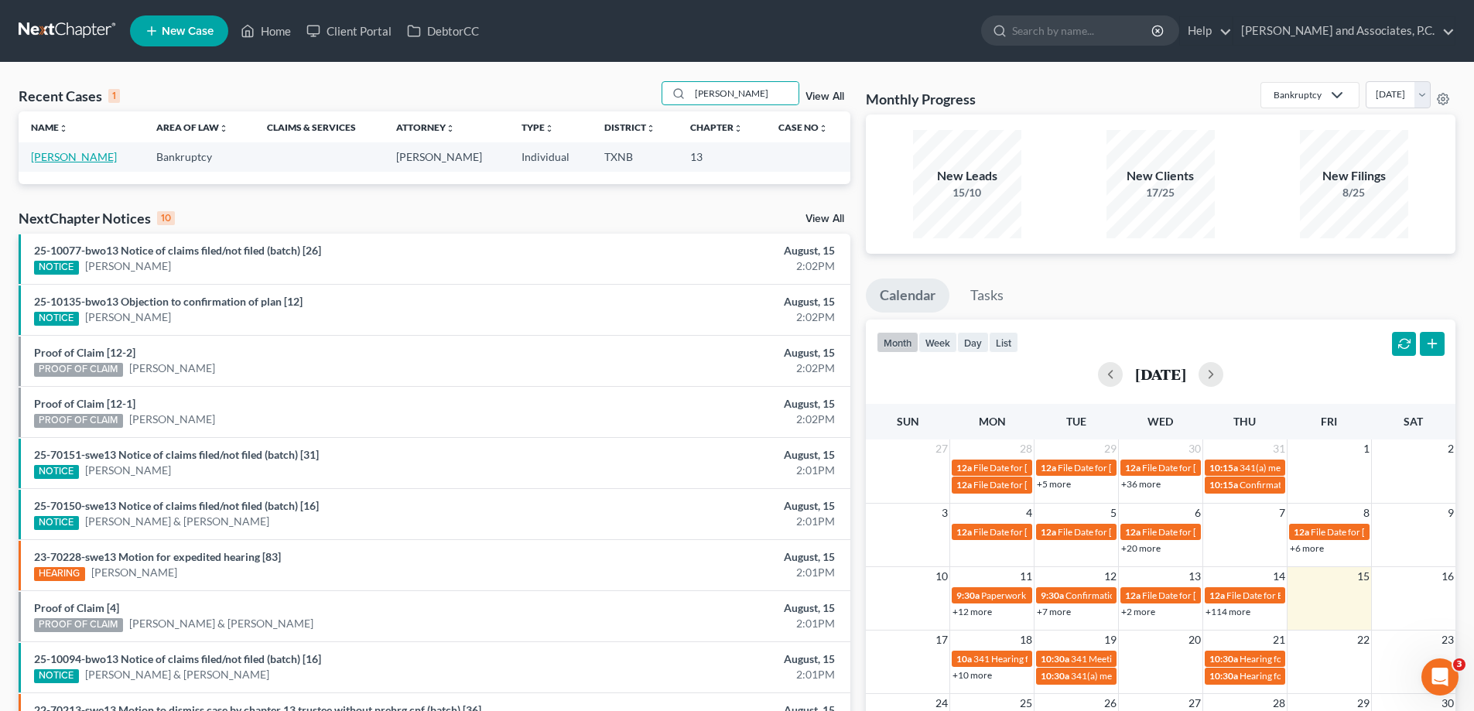
click at [84, 157] on link "[PERSON_NAME]" at bounding box center [74, 156] width 86 height 13
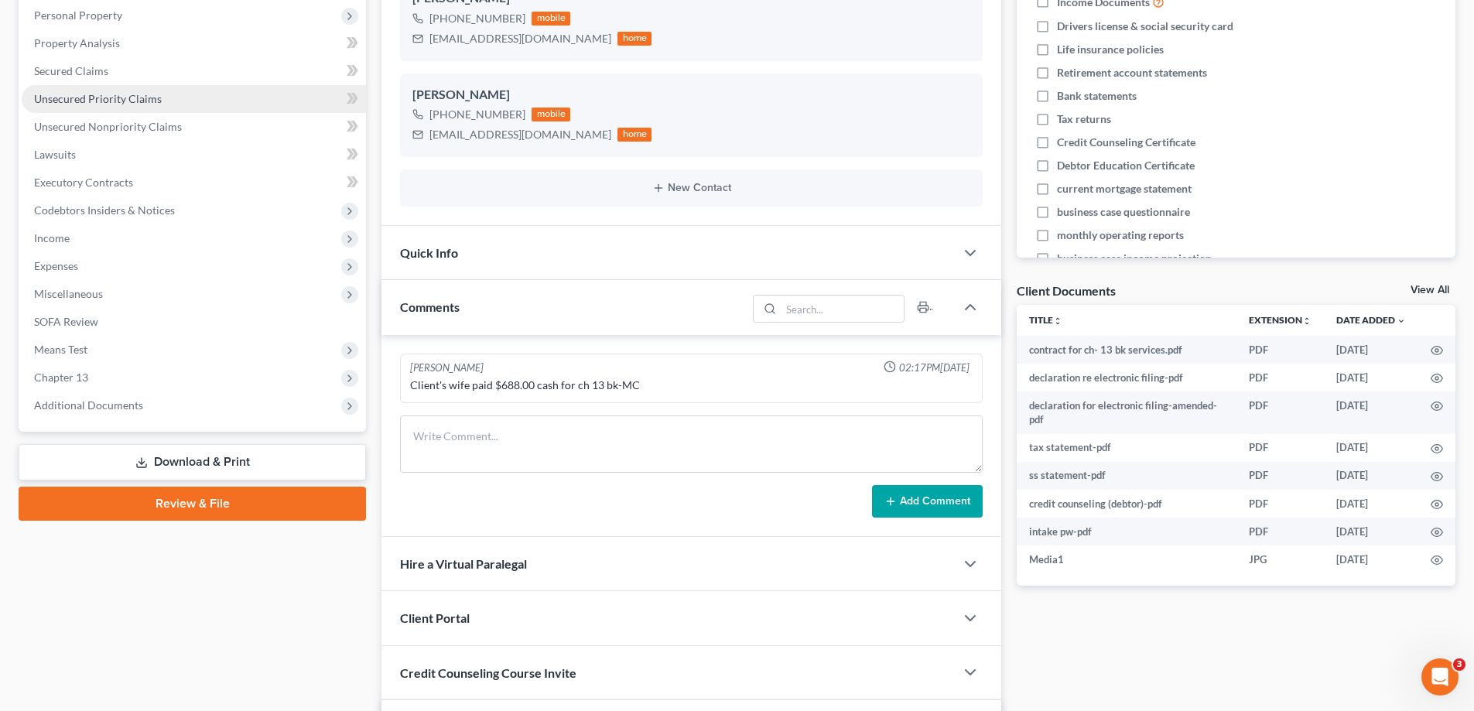
scroll to position [310, 0]
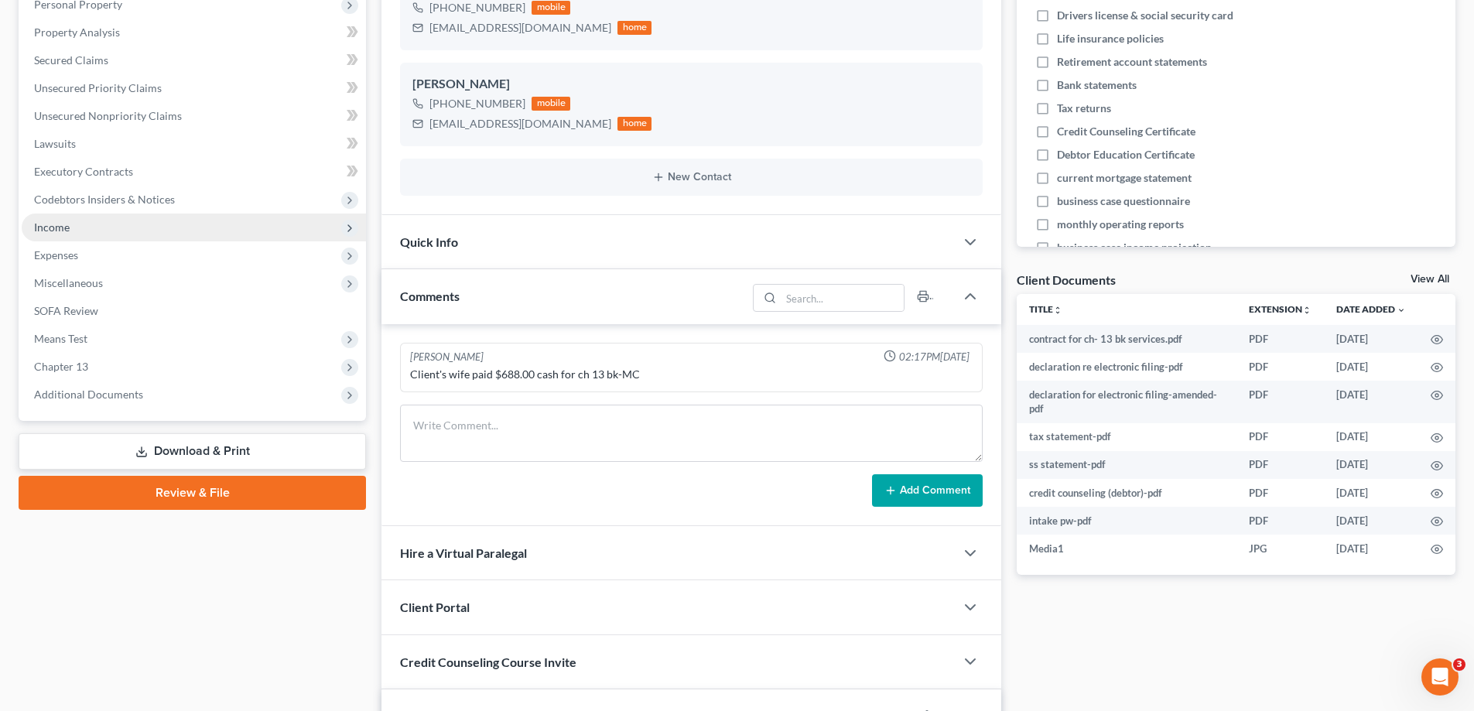
click at [71, 239] on span "Income" at bounding box center [194, 228] width 344 height 28
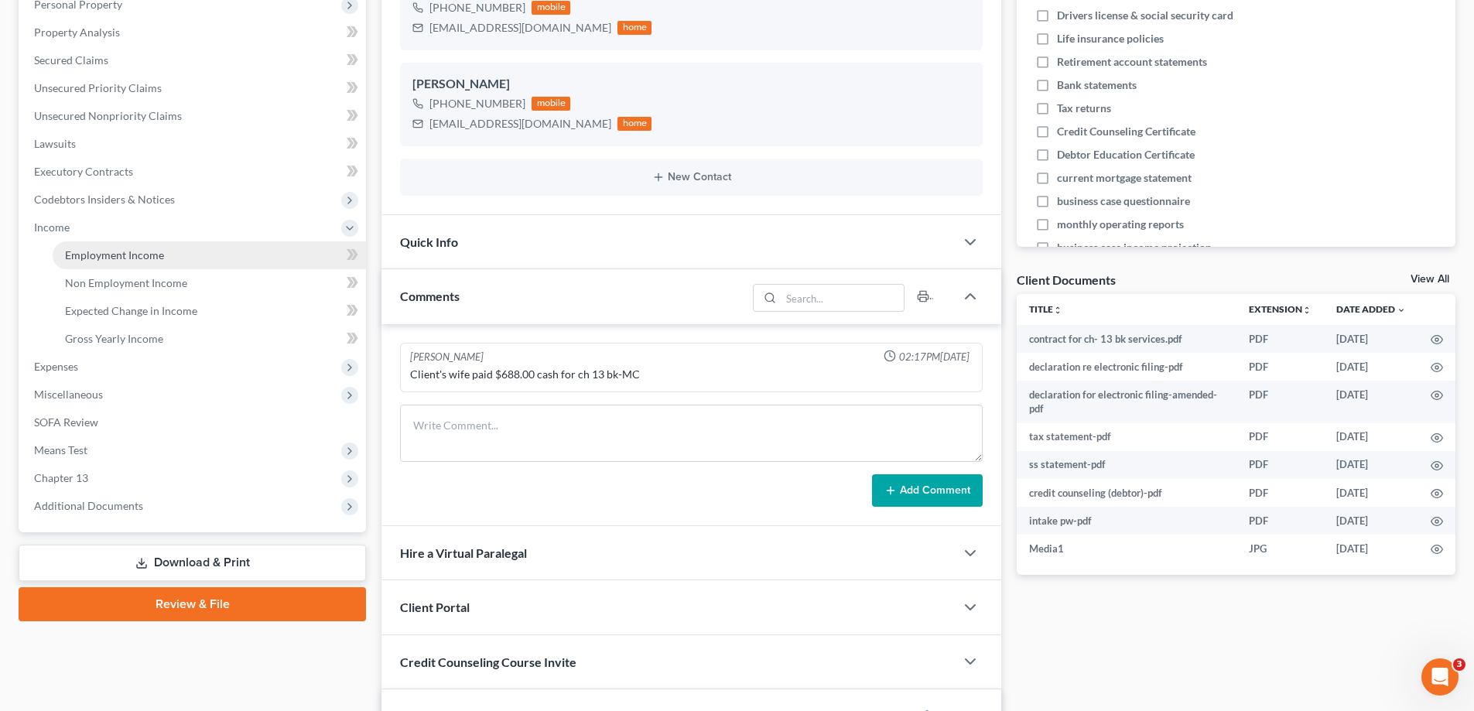
click at [97, 251] on span "Employment Income" at bounding box center [114, 254] width 99 height 13
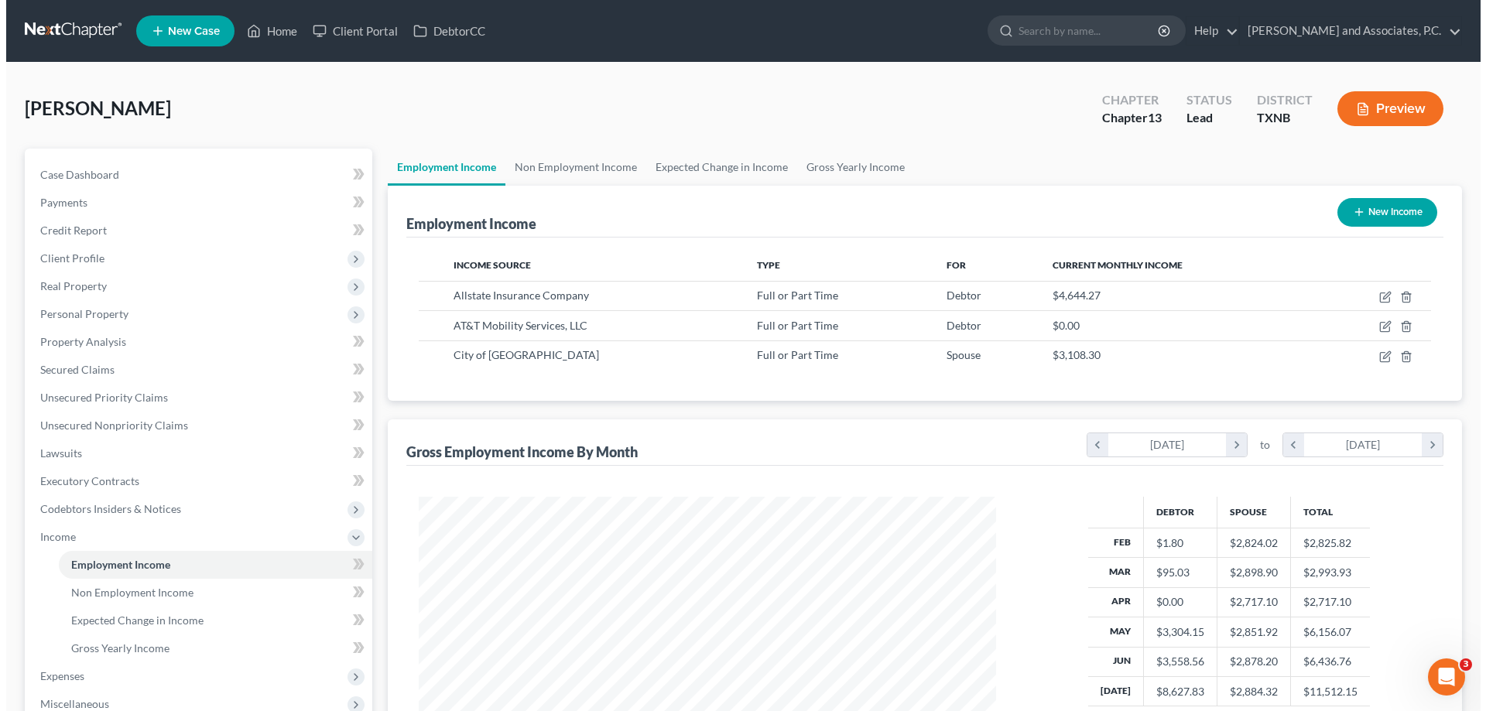
scroll to position [289, 608]
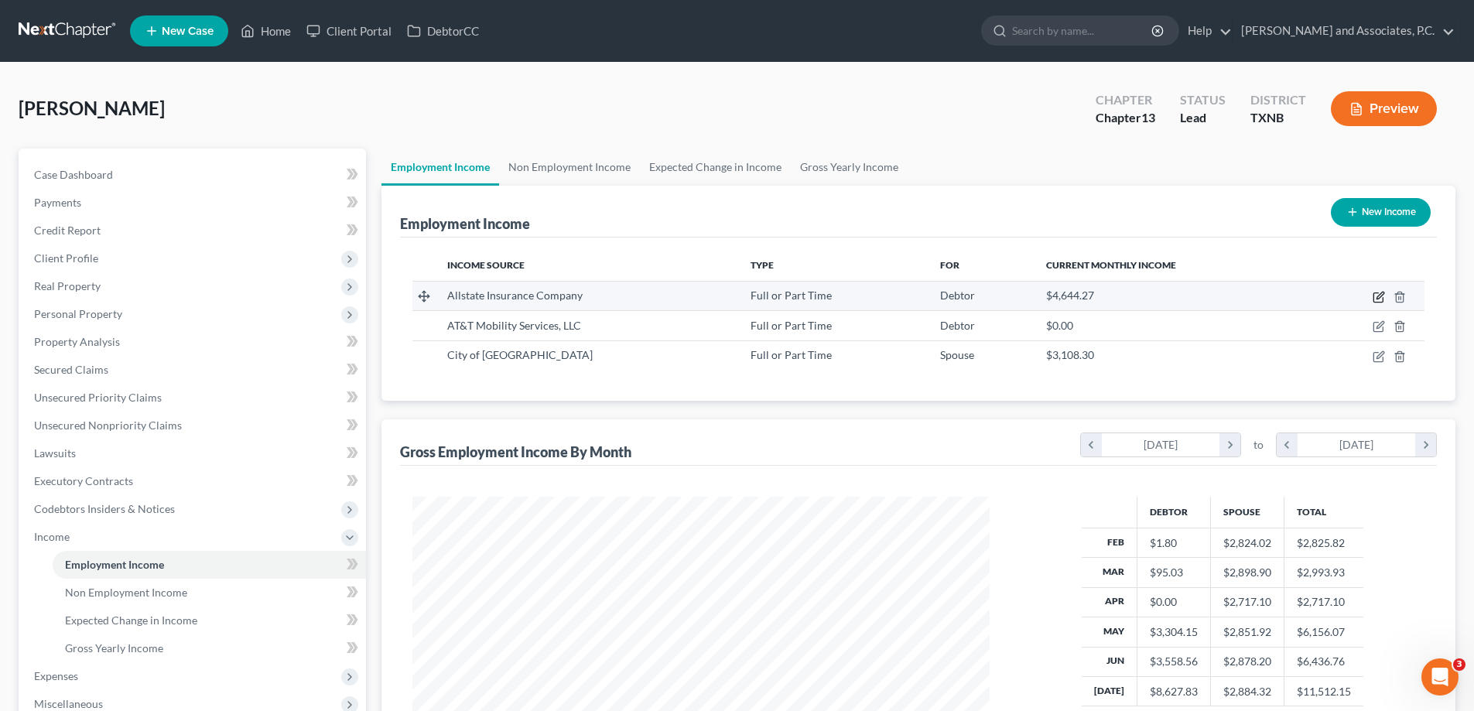
click at [1381, 298] on icon "button" at bounding box center [1380, 295] width 7 height 7
select select "0"
select select "14"
select select "0"
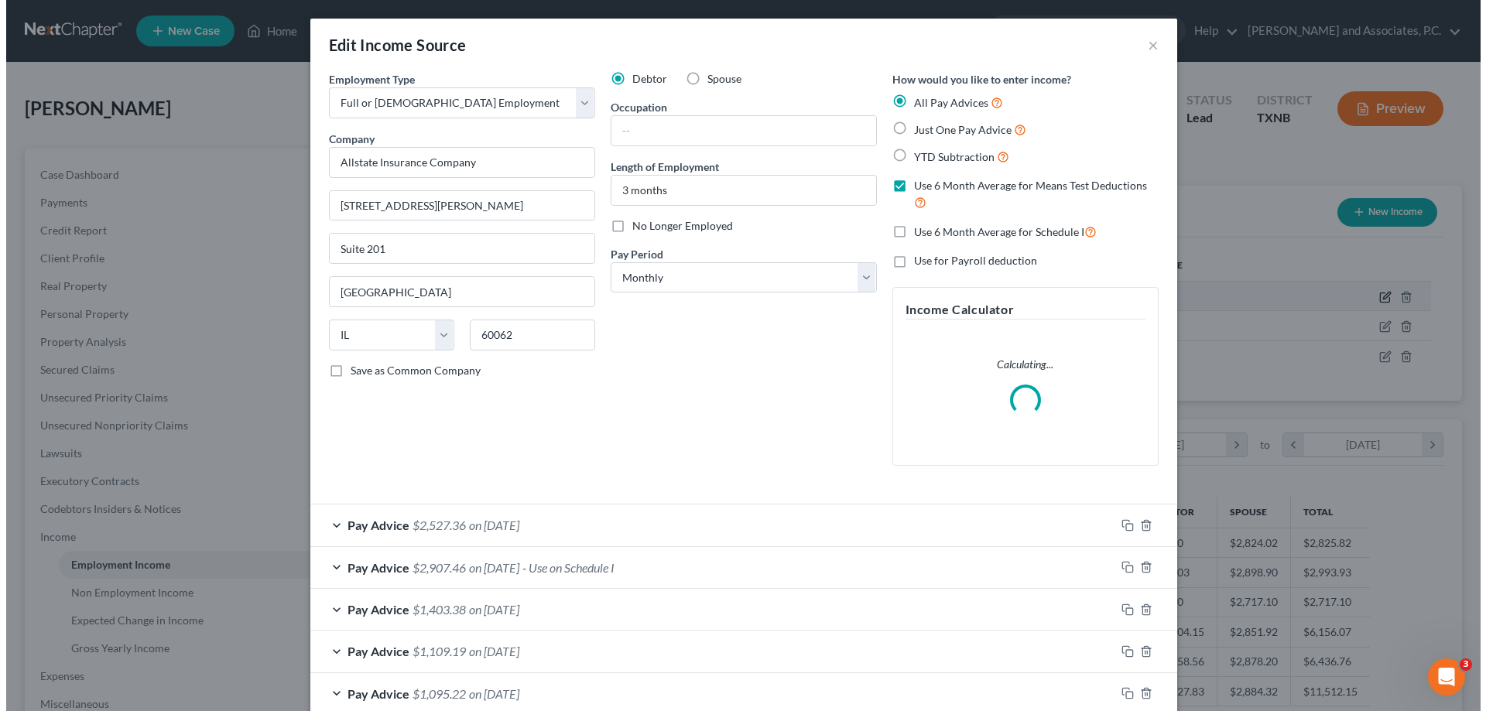
scroll to position [291, 614]
